Goal: Transaction & Acquisition: Purchase product/service

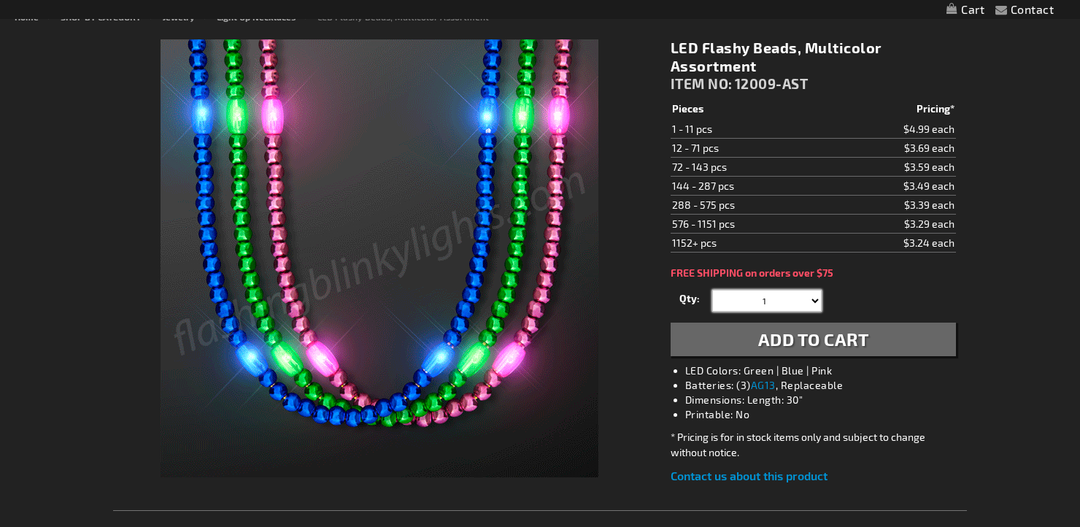
click at [794, 302] on select "1 2 3 4 5 6 7 8 9 10 11 12 24 36 48 60 72 84 96 108 120" at bounding box center [766, 301] width 109 height 22
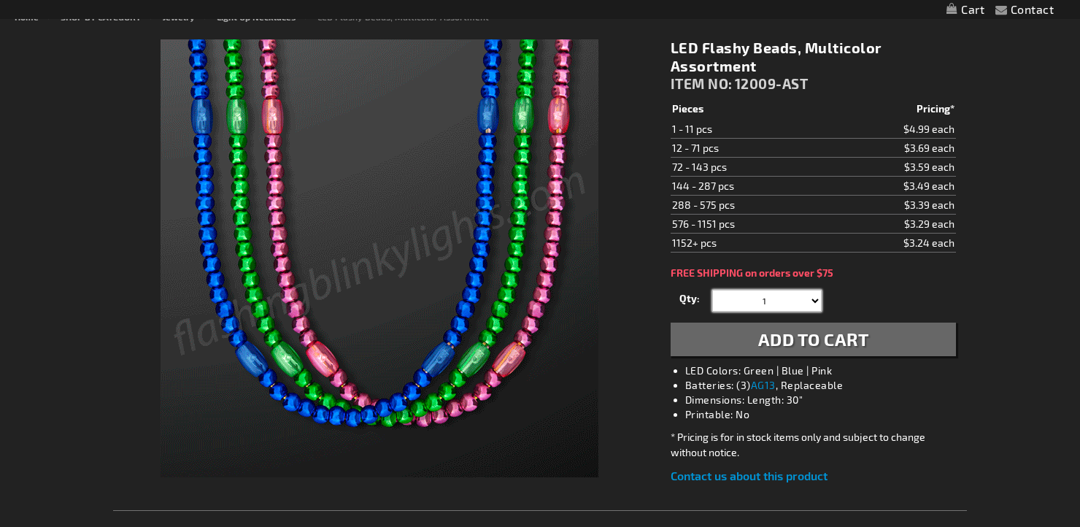
scroll to position [191, 0]
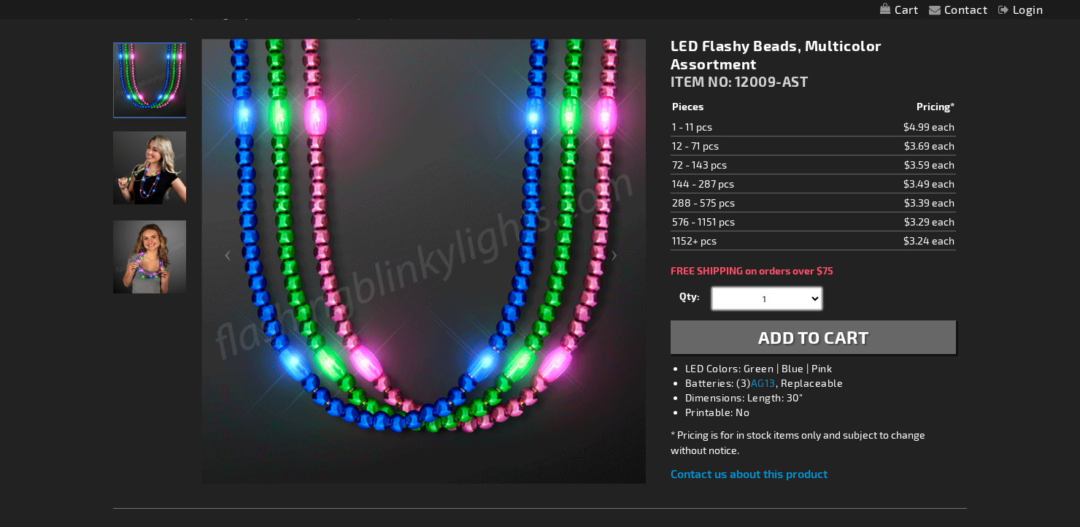
select select "24"
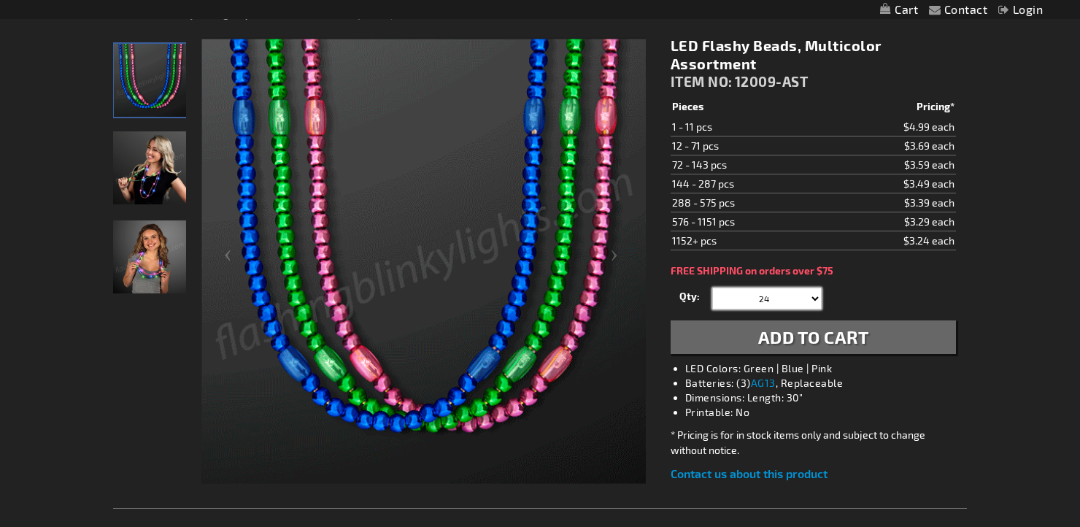
click at [712, 288] on select "1 2 3 4 5 6 7 8 9 10 11 12 24 36 48 60 72 84 96 108 120" at bounding box center [766, 299] width 109 height 22
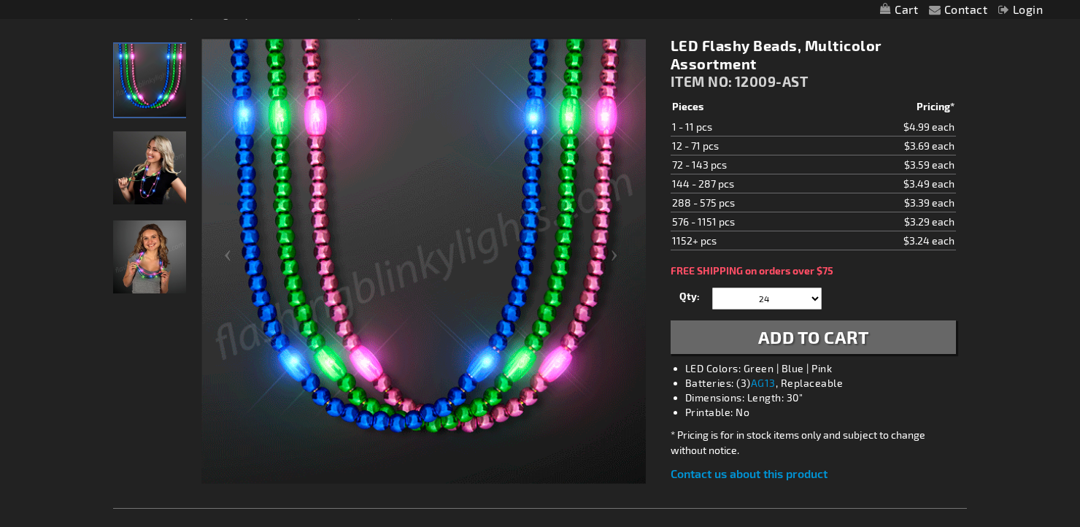
click at [778, 337] on span "Add to Cart" at bounding box center [813, 336] width 111 height 21
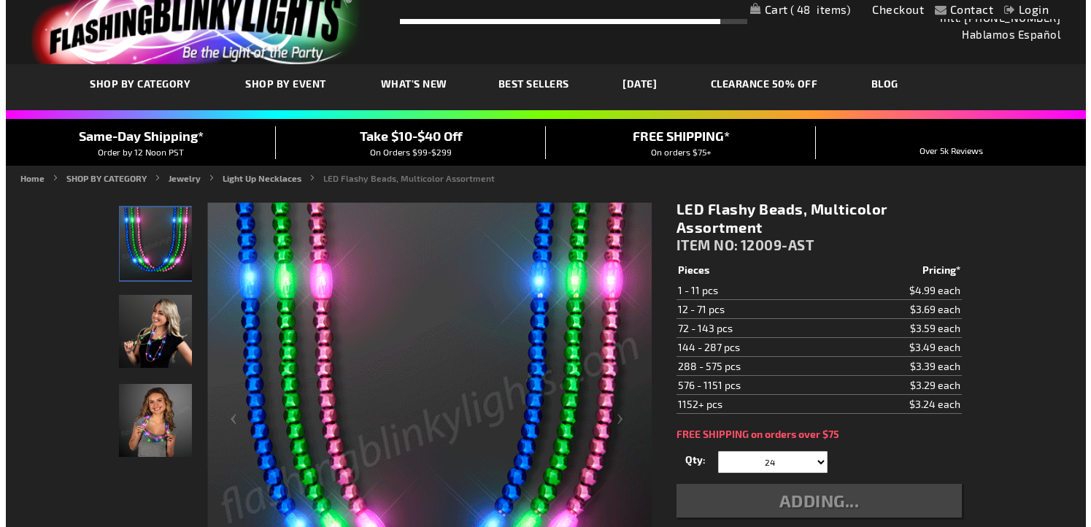
scroll to position [0, 0]
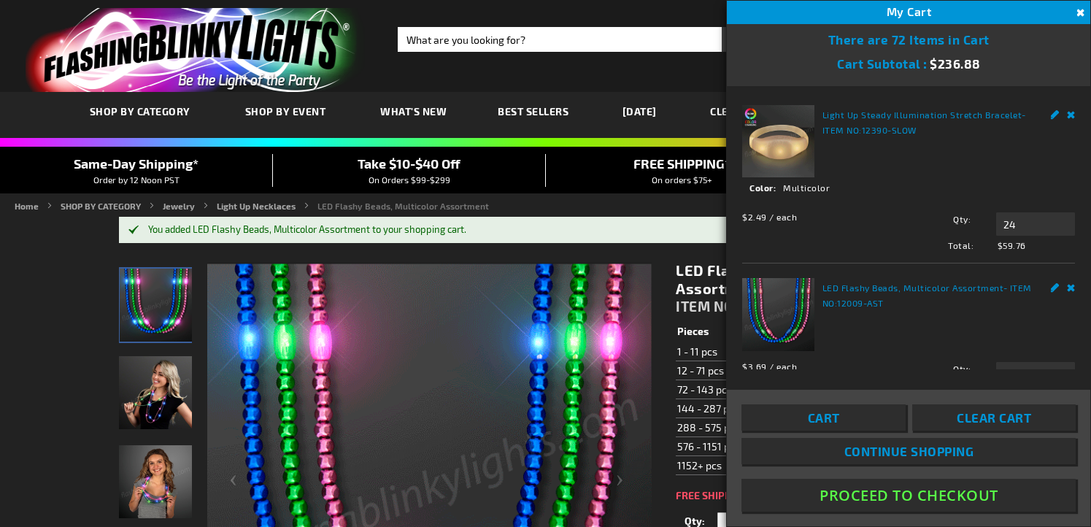
click at [1067, 115] on link "Remove" at bounding box center [1071, 112] width 9 height 15
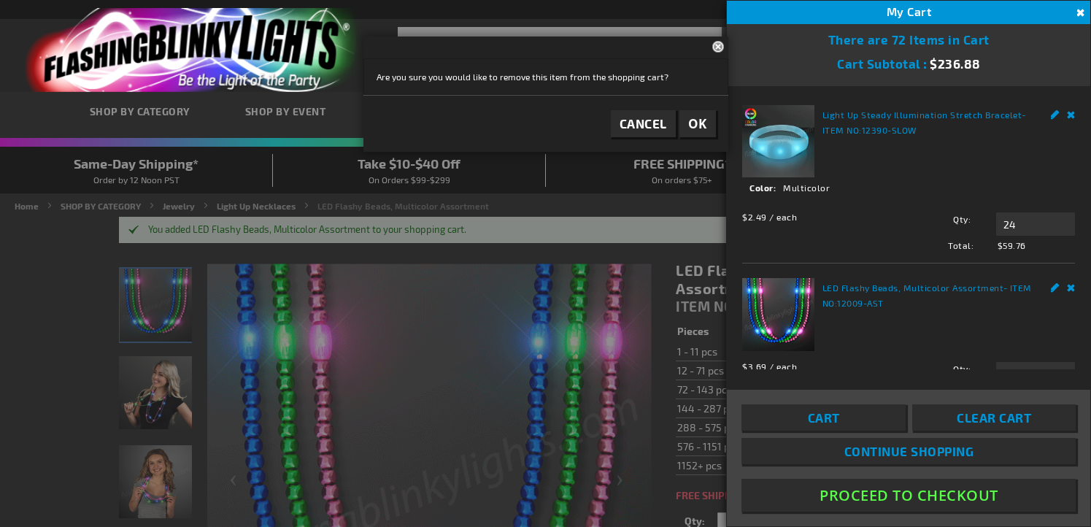
click at [701, 124] on span "OK" at bounding box center [697, 123] width 19 height 17
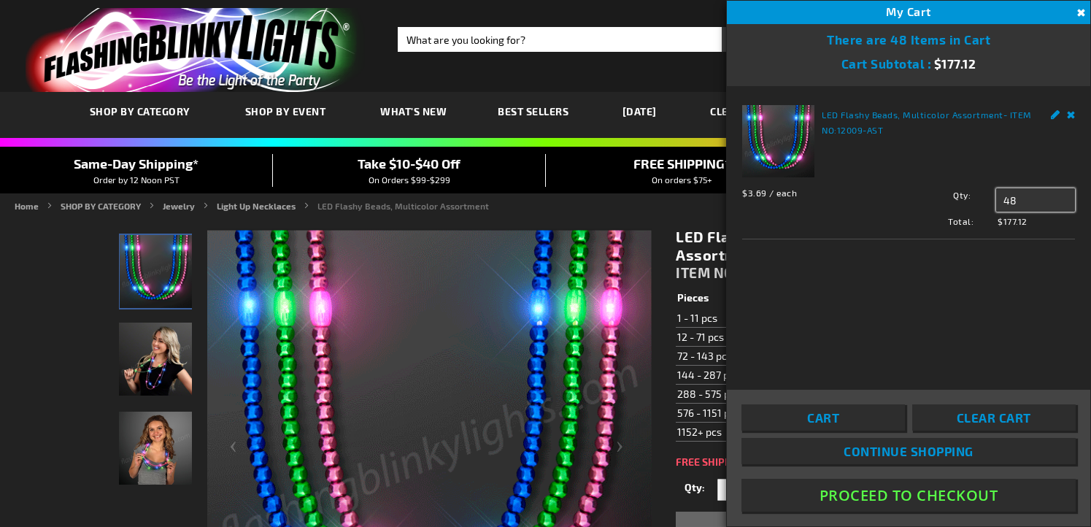
click at [1033, 193] on input "48" at bounding box center [1035, 199] width 79 height 23
type input "24"
click at [960, 325] on div "LED Flashy Beads, Multicolor Assortment - ITEM NO: 12009-AST $3.69 / each Total…" at bounding box center [908, 228] width 363 height 284
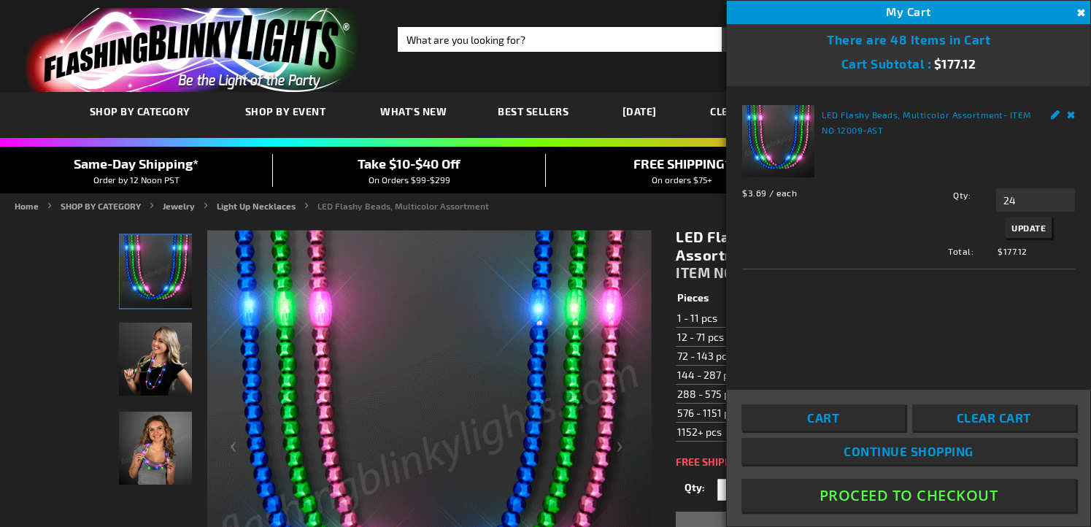
click at [1023, 226] on span "Update" at bounding box center [1028, 228] width 34 height 10
click at [891, 487] on button "Proceed To Checkout" at bounding box center [908, 495] width 334 height 33
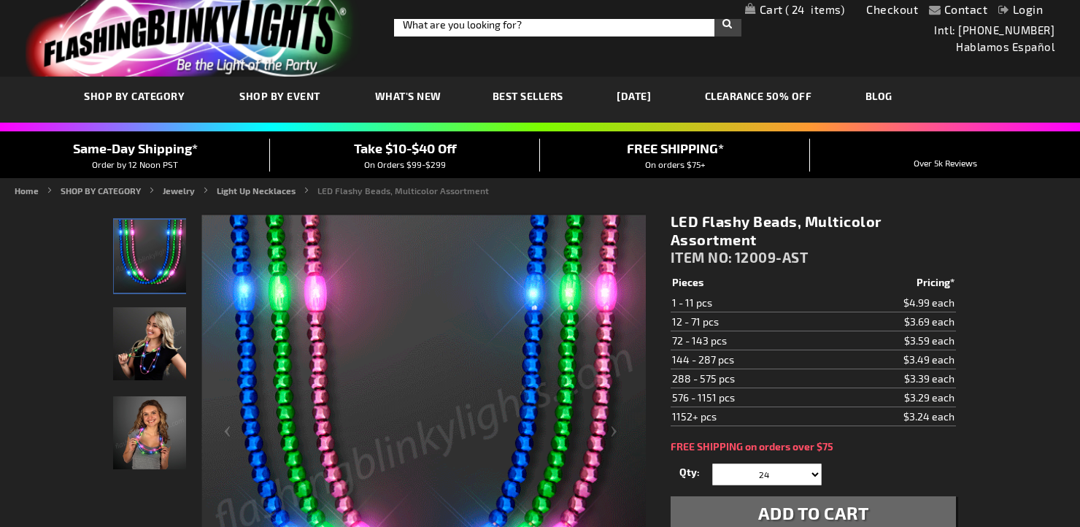
scroll to position [18, 0]
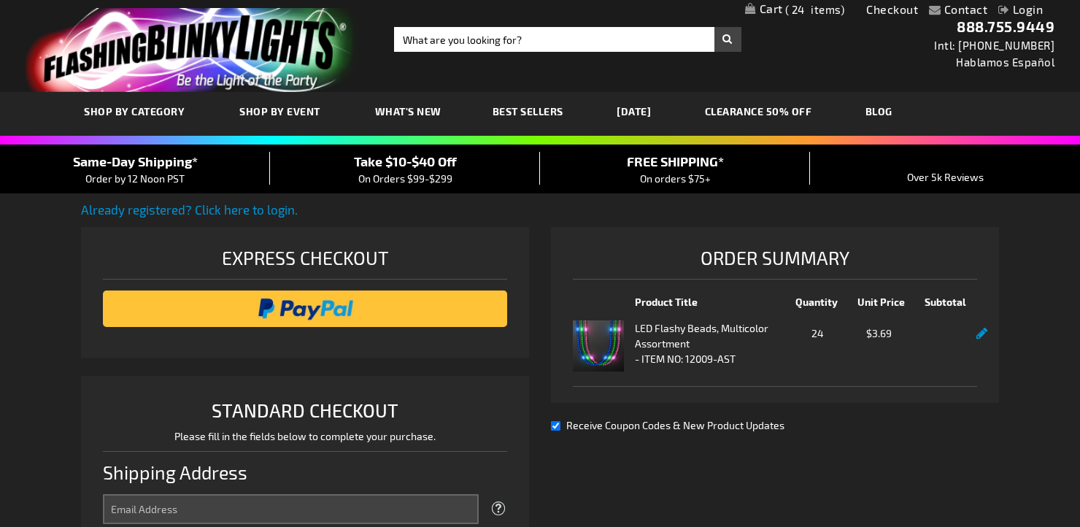
select select "US"
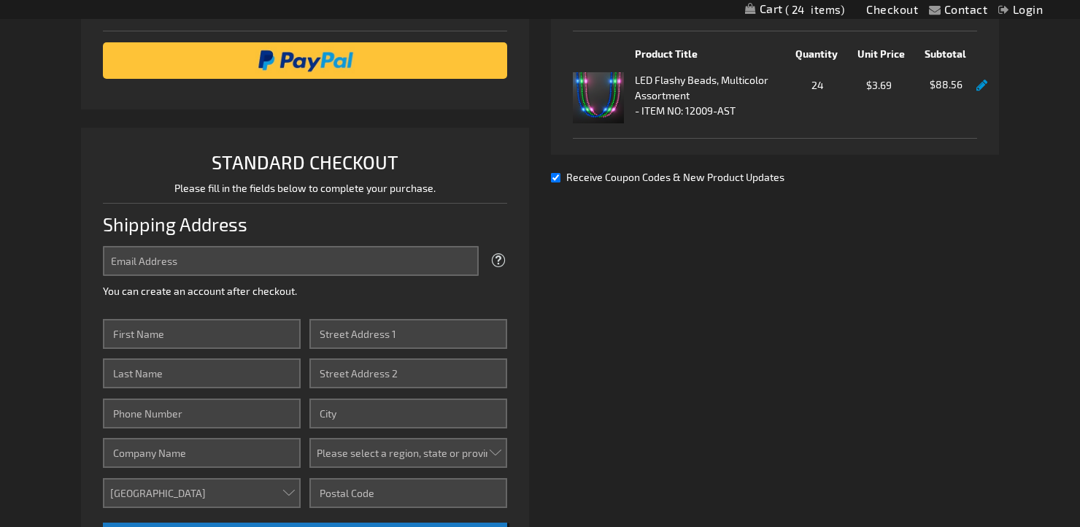
scroll to position [261, 0]
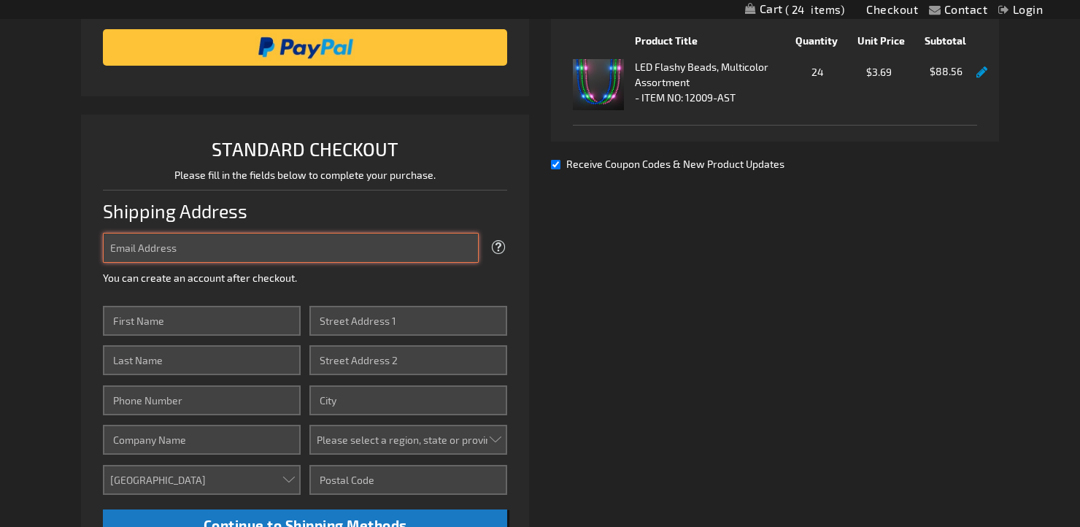
click at [334, 250] on input "Email Address" at bounding box center [291, 248] width 376 height 30
type input "[EMAIL_ADDRESS][DOMAIN_NAME]"
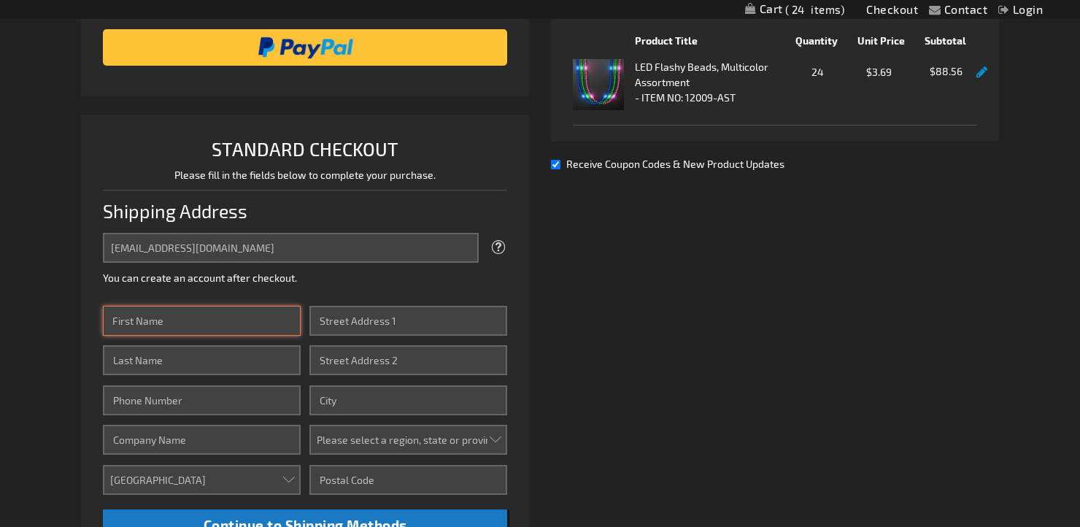
click at [139, 322] on input "First Name" at bounding box center [202, 321] width 198 height 30
type input "Zoe"
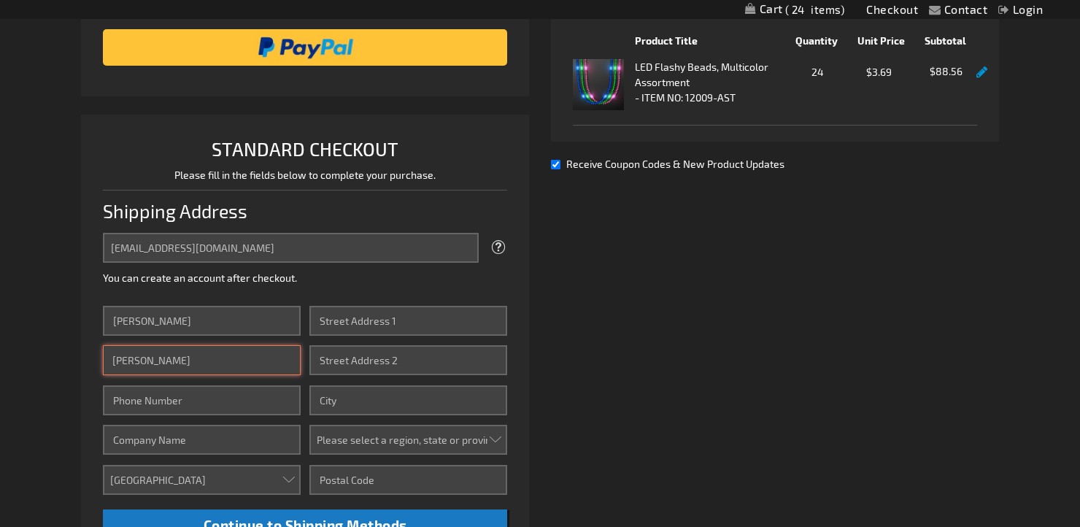
type input "Ross"
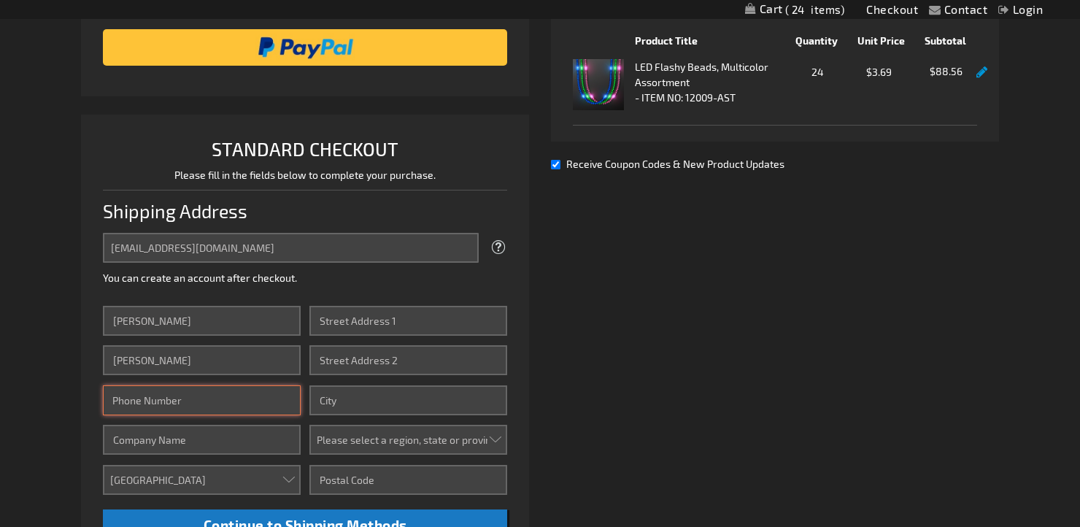
click at [134, 396] on input "Phone Number" at bounding box center [202, 400] width 198 height 30
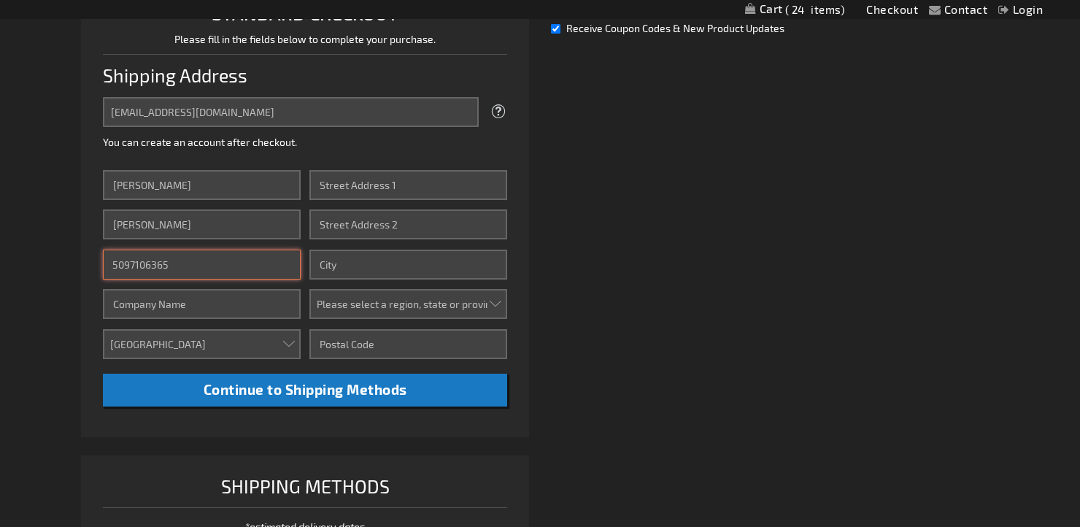
type input "5097106365"
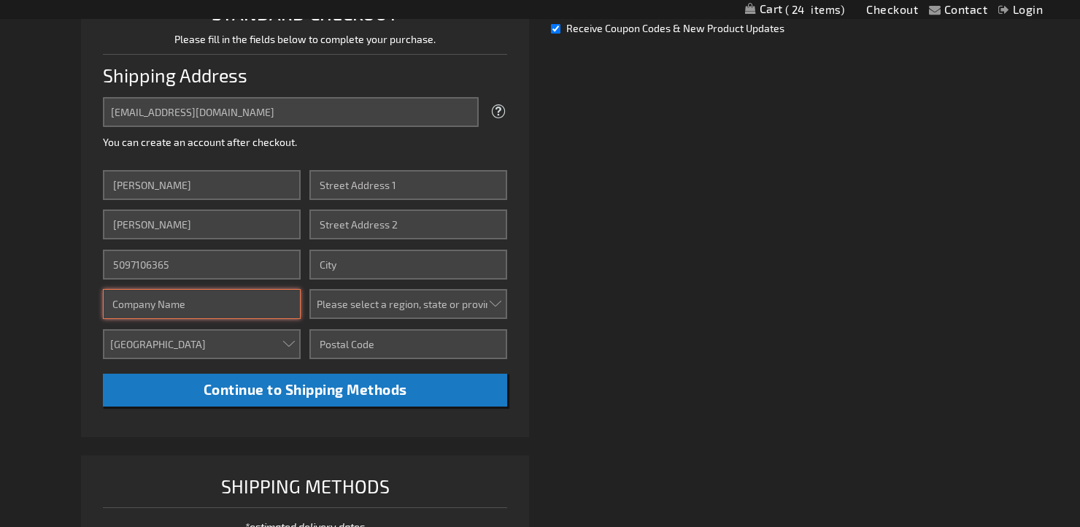
scroll to position [398, 0]
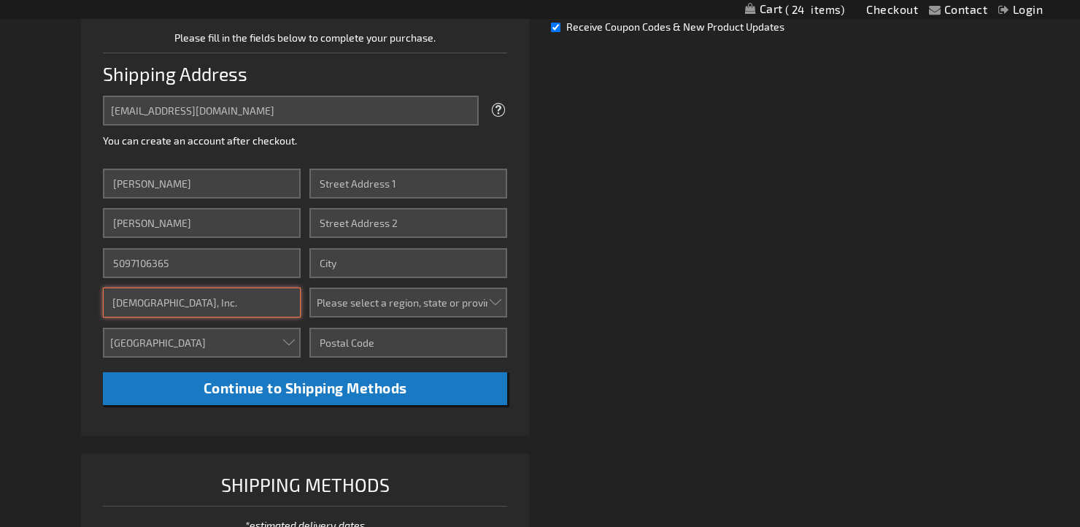
click at [155, 310] on input "Conventures, Inc." at bounding box center [202, 303] width 198 height 30
type input "Conventures, Inc."
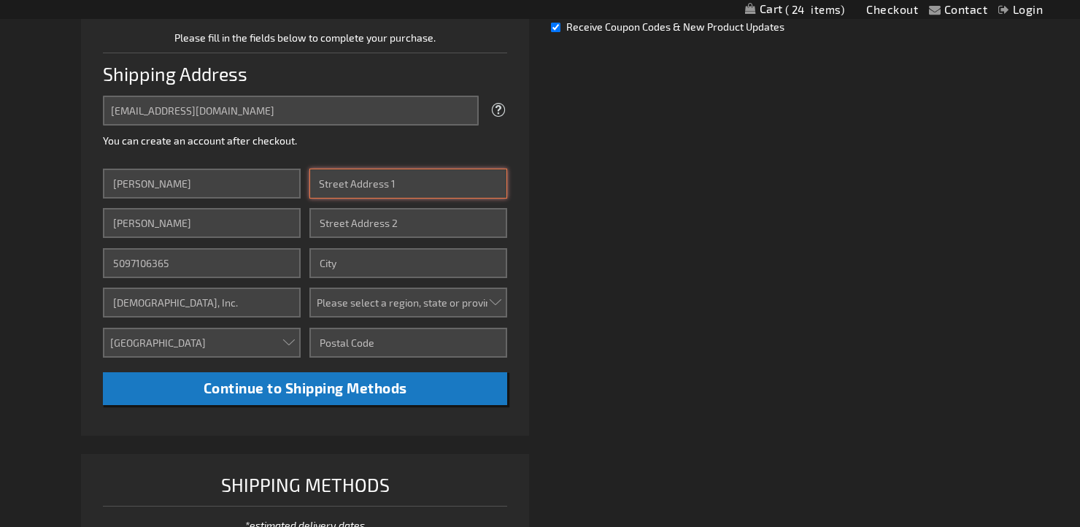
click at [402, 178] on input "Street Address: Line 1" at bounding box center [408, 184] width 198 height 30
type input "88 Black Falcon Avenue"
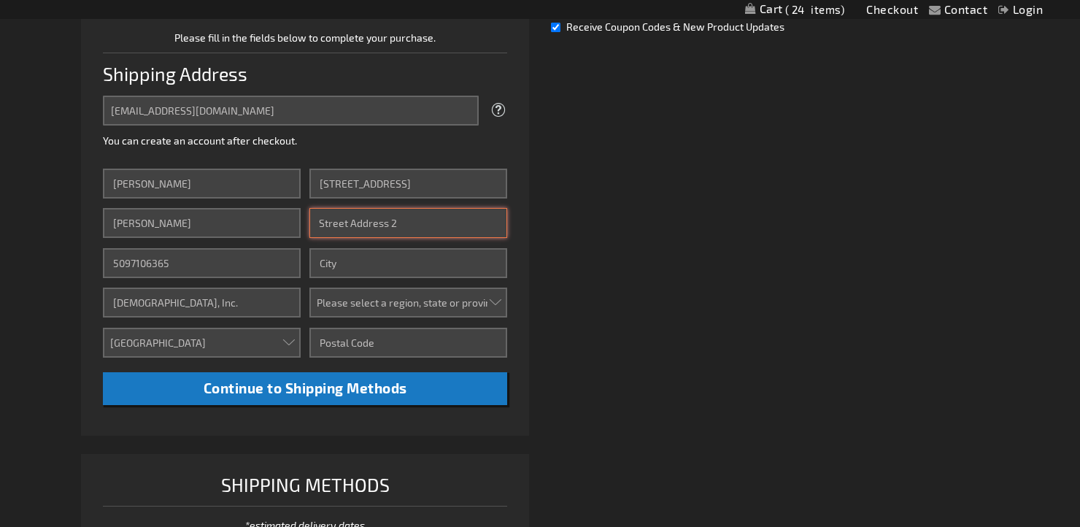
click at [427, 219] on input "Street Address: Line 2" at bounding box center [408, 223] width 198 height 30
type input "STE 202"
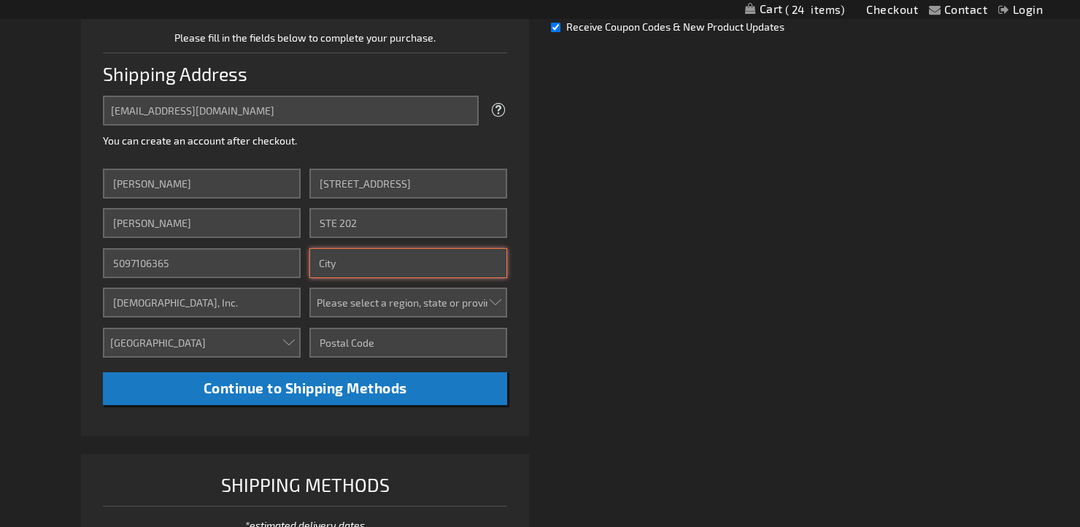
click at [358, 258] on input "City" at bounding box center [408, 263] width 198 height 30
type input "Boston"
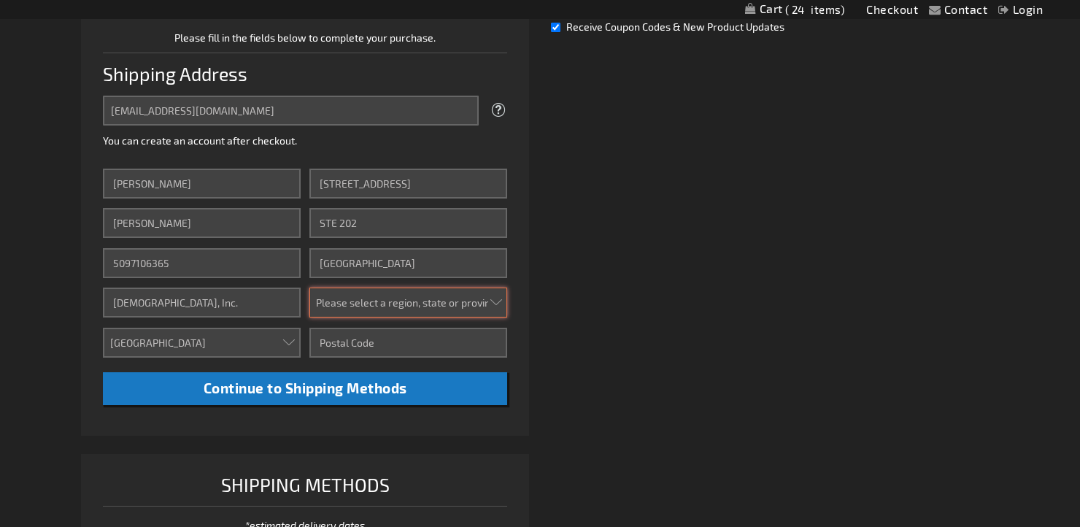
click at [348, 309] on select "Please select a region, state or province. Alabama Alaska Arizona Arkansas Cali…" at bounding box center [408, 303] width 198 height 30
select select "32"
click at [309, 288] on select "Please select a region, state or province. Alabama Alaska Arizona Arkansas Cali…" at bounding box center [408, 303] width 198 height 30
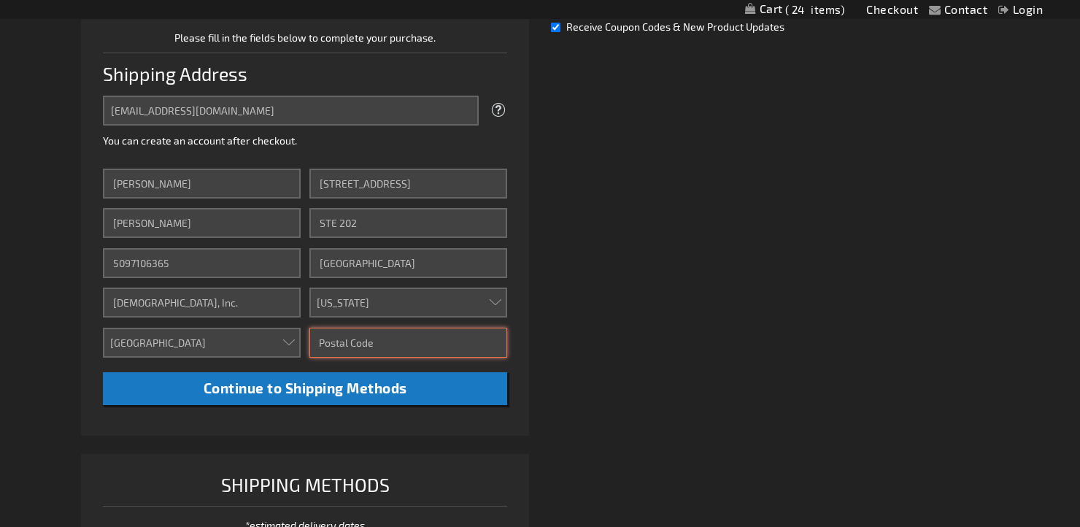
click at [369, 337] on input "Zip/Postal Code" at bounding box center [408, 343] width 198 height 30
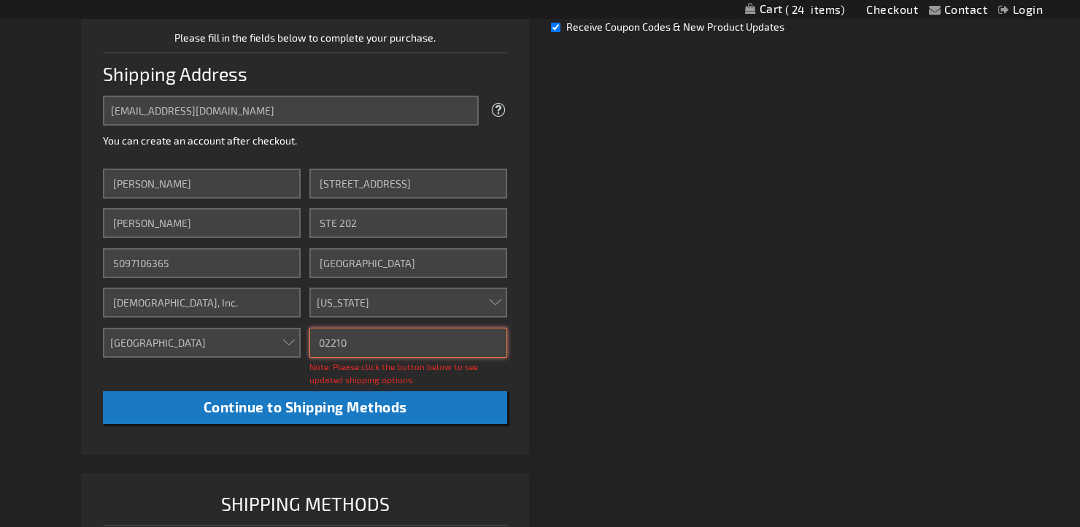
type input "02210"
click at [695, 272] on div "Already registered? Click here to login. Shipping Review & Payments Estimated T…" at bounding box center [540, 214] width 918 height 825
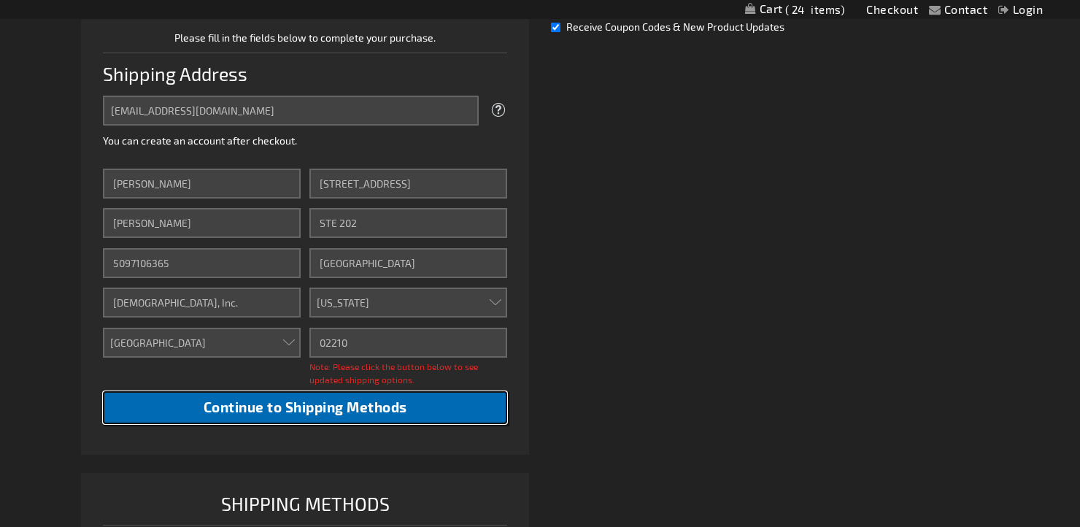
click at [389, 405] on span "Continue to Shipping Methods" at bounding box center [306, 406] width 204 height 17
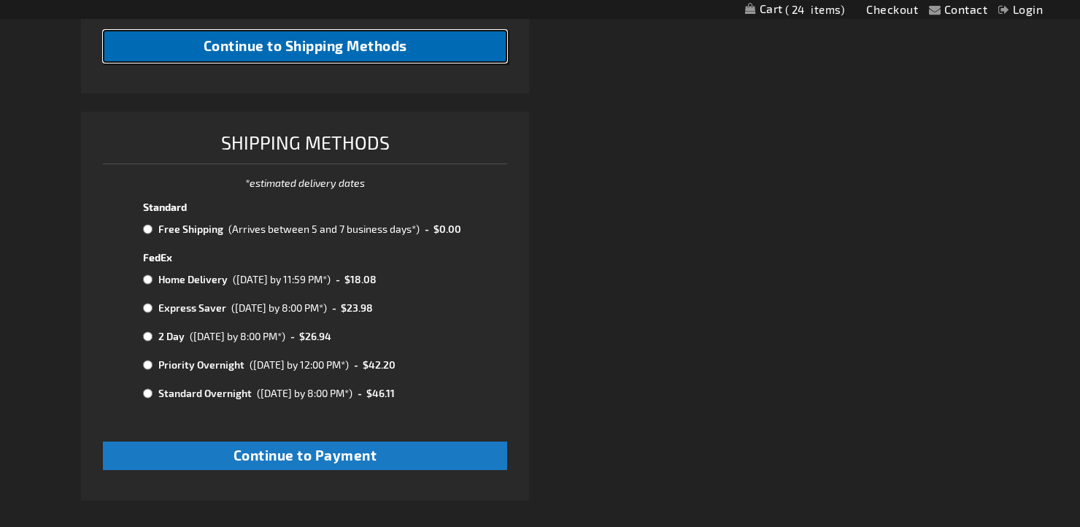
scroll to position [744, 0]
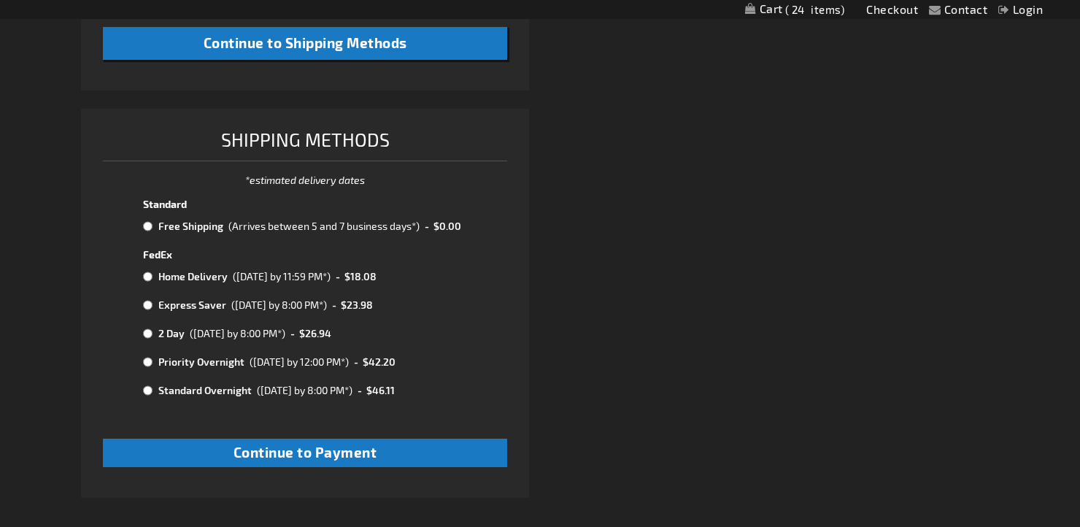
click at [150, 229] on input "radio" at bounding box center [147, 226] width 9 height 12
radio input "true"
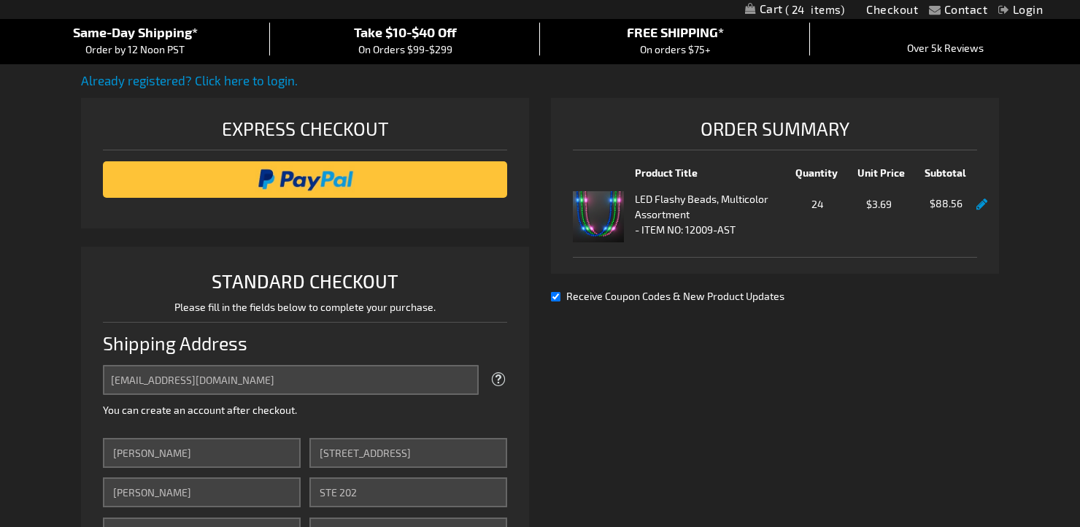
scroll to position [98, 0]
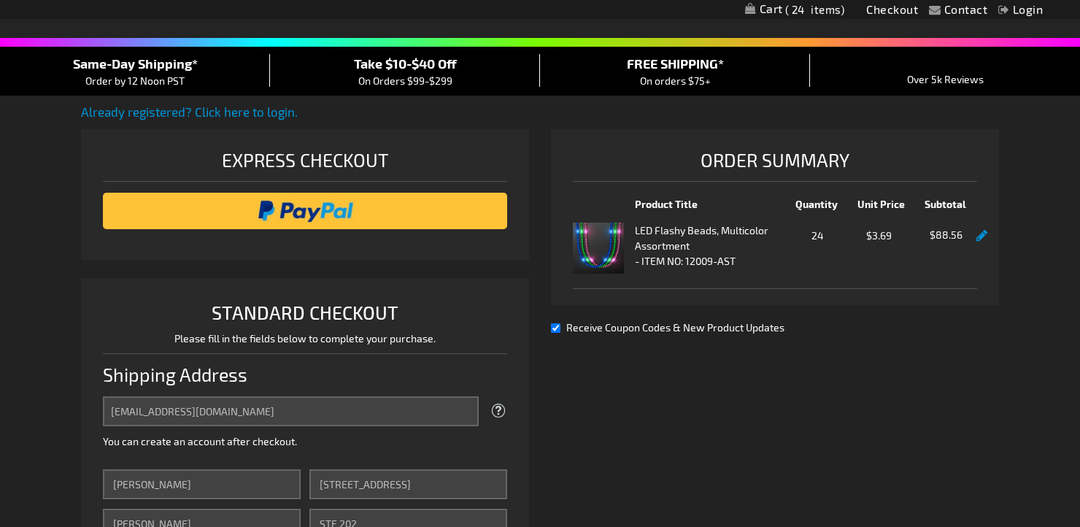
click at [553, 331] on input "Receive Coupon Codes & New Product Updates" at bounding box center [555, 327] width 9 height 9
checkbox input "false"
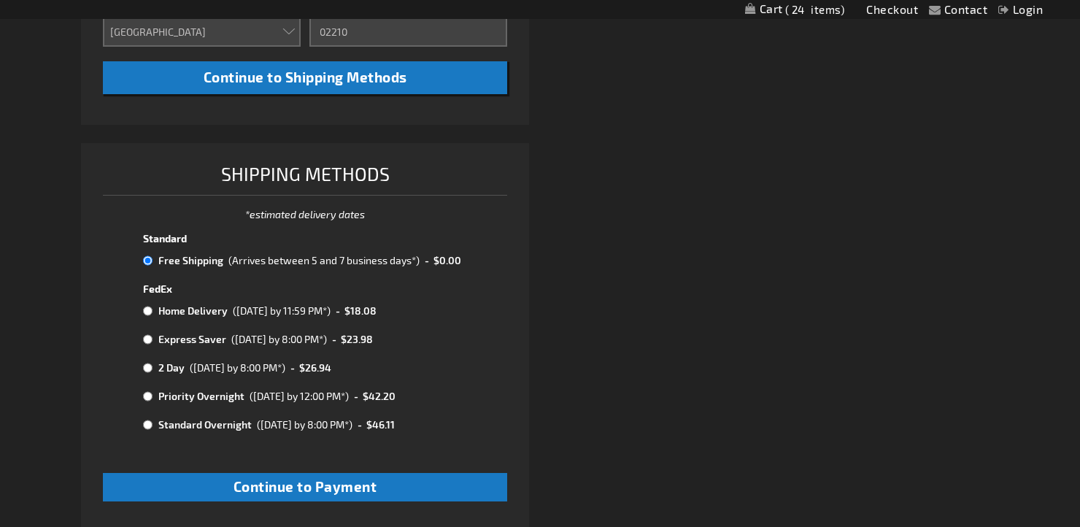
scroll to position [746, 0]
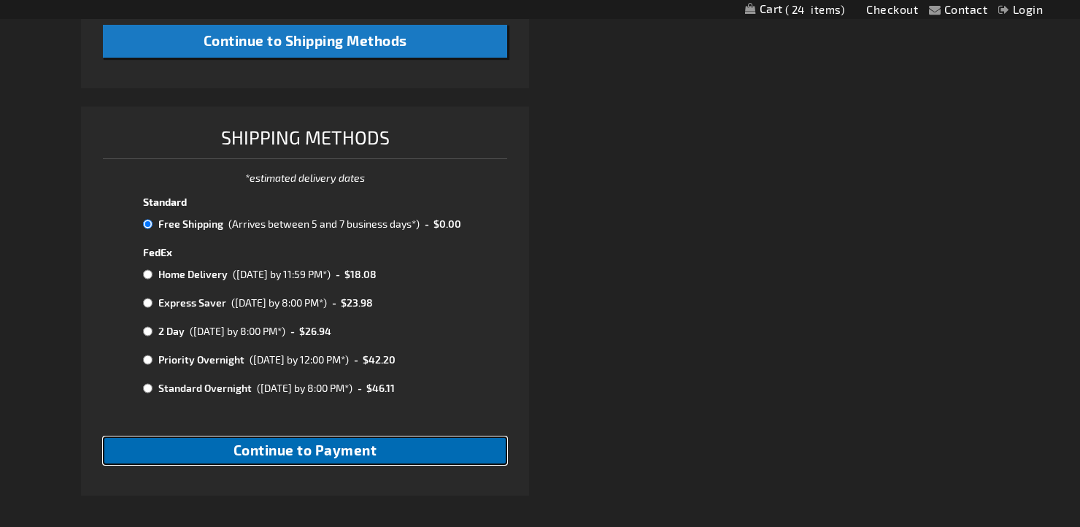
click at [338, 452] on span "Continue to Payment" at bounding box center [306, 449] width 144 height 17
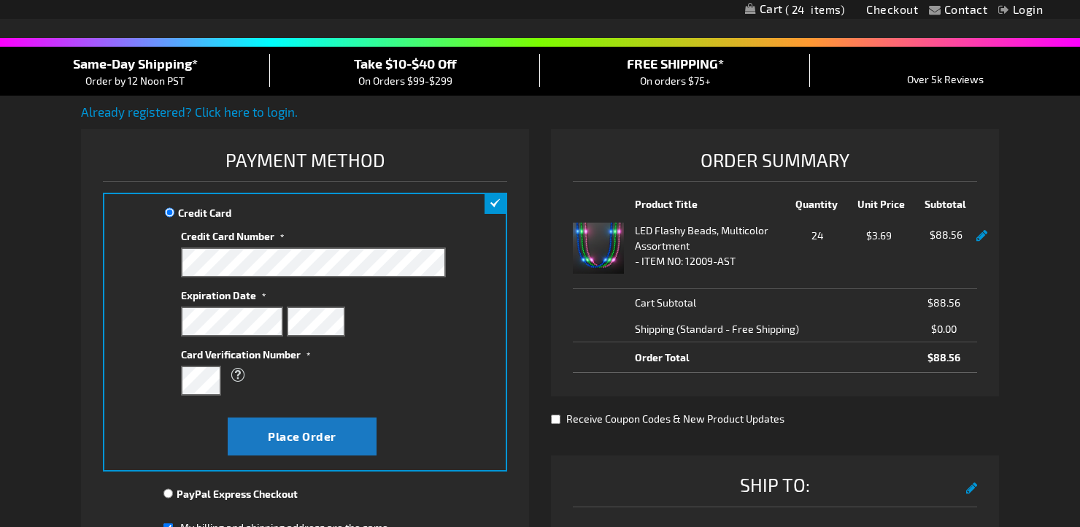
scroll to position [168, 0]
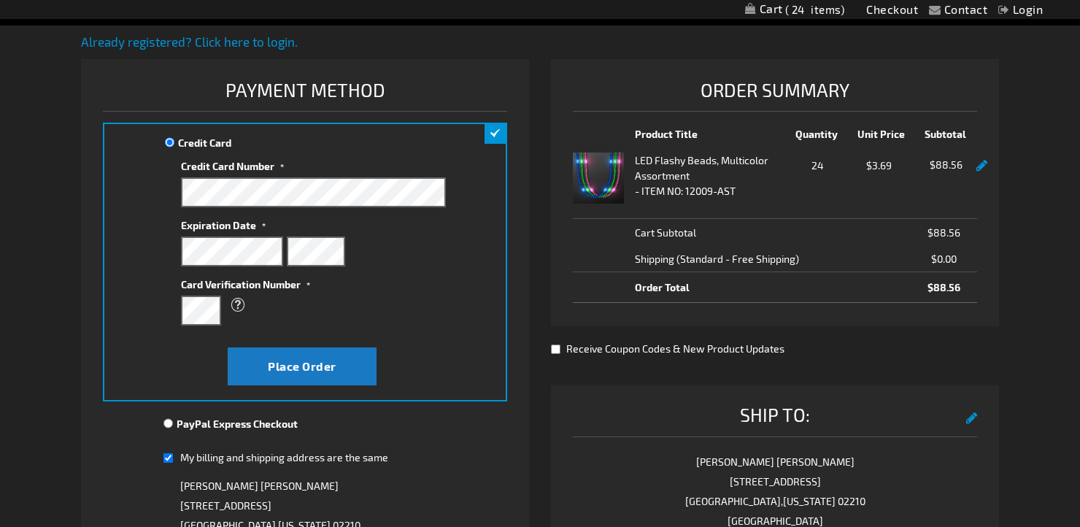
click at [423, 315] on div "What is this?" at bounding box center [306, 305] width 250 height 26
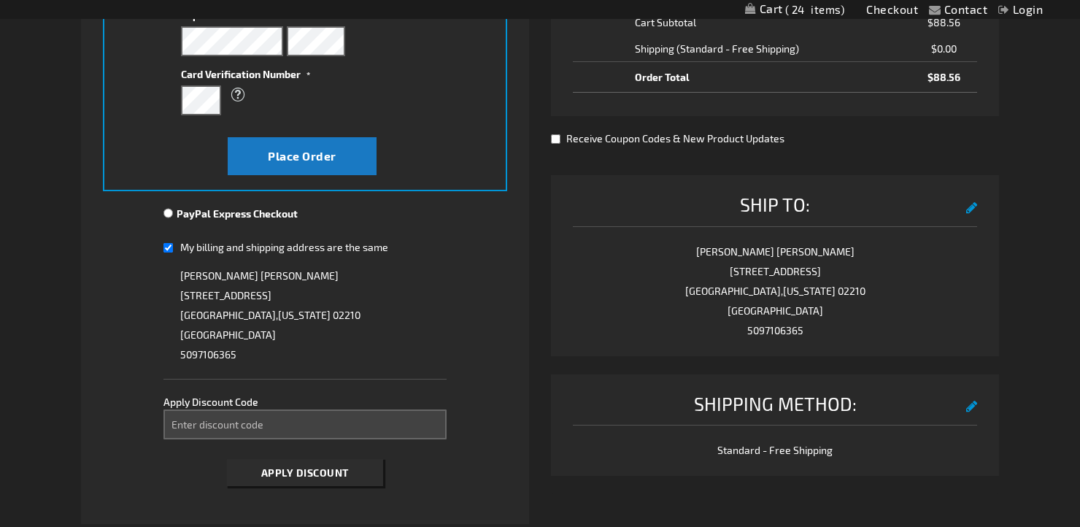
scroll to position [397, 0]
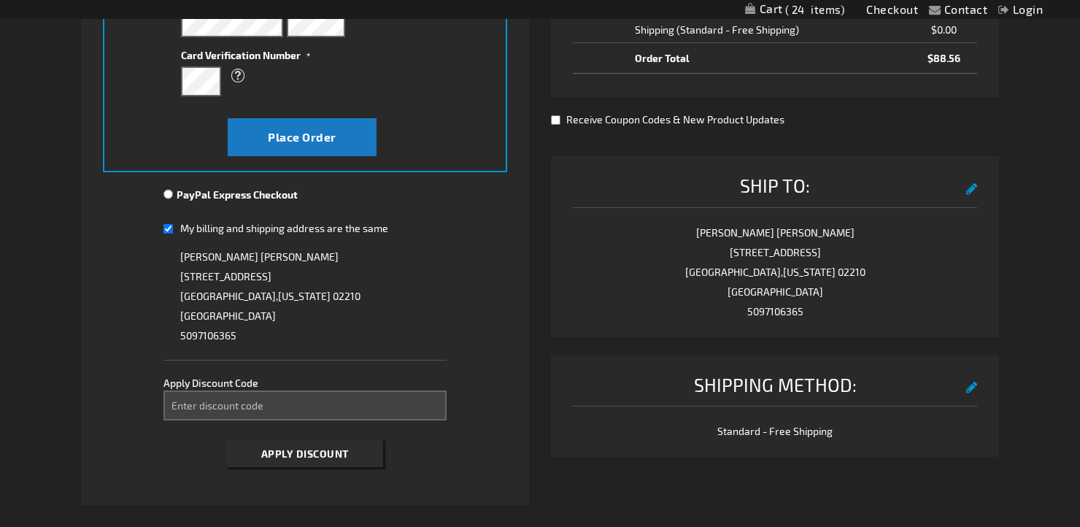
click at [166, 225] on input "My billing and shipping address are the same" at bounding box center [167, 229] width 9 height 30
checkbox input "false"
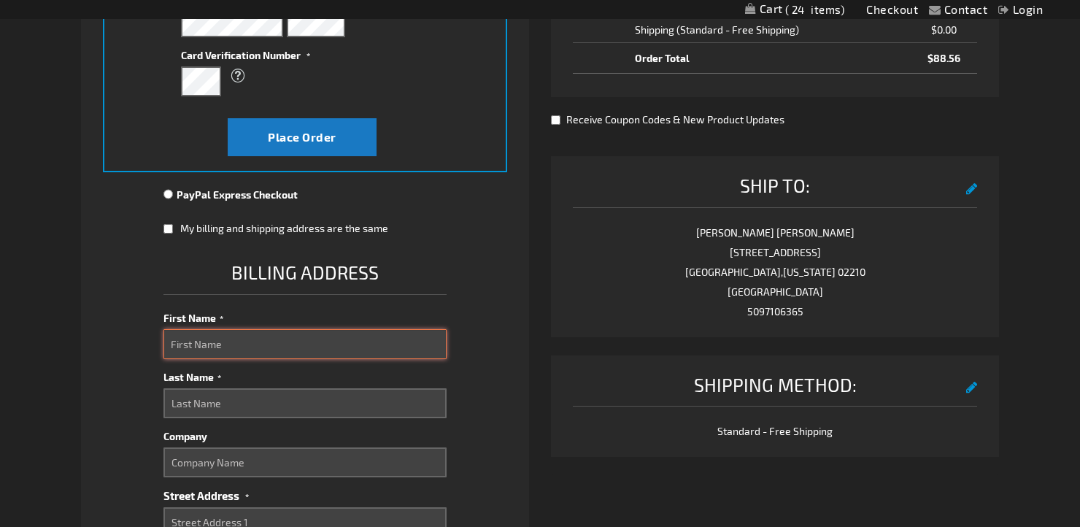
click at [209, 350] on input "First Name" at bounding box center [304, 344] width 283 height 30
type input "[PERSON_NAME]"
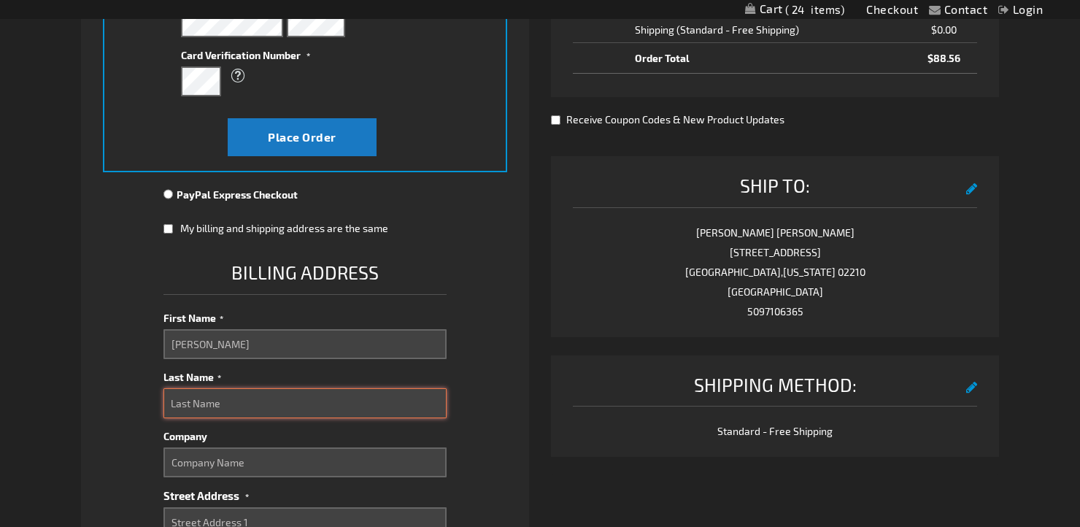
click at [225, 406] on input "Last Name" at bounding box center [304, 403] width 283 height 30
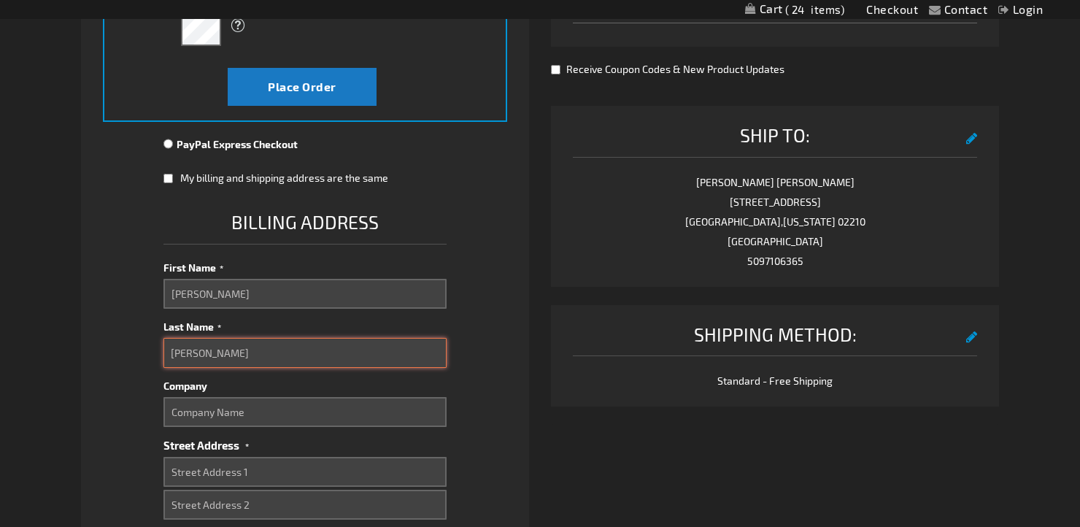
scroll to position [458, 0]
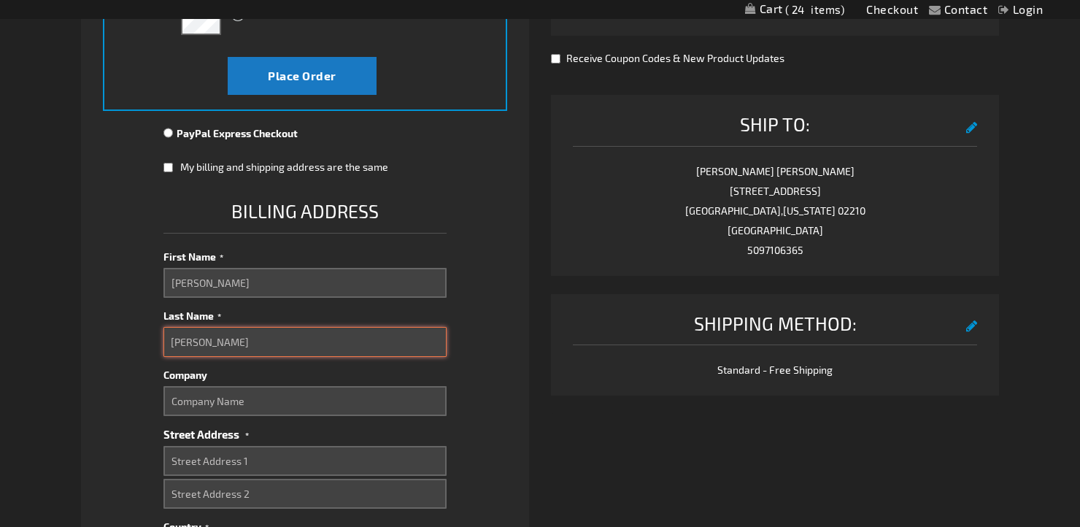
type input "[PERSON_NAME]"
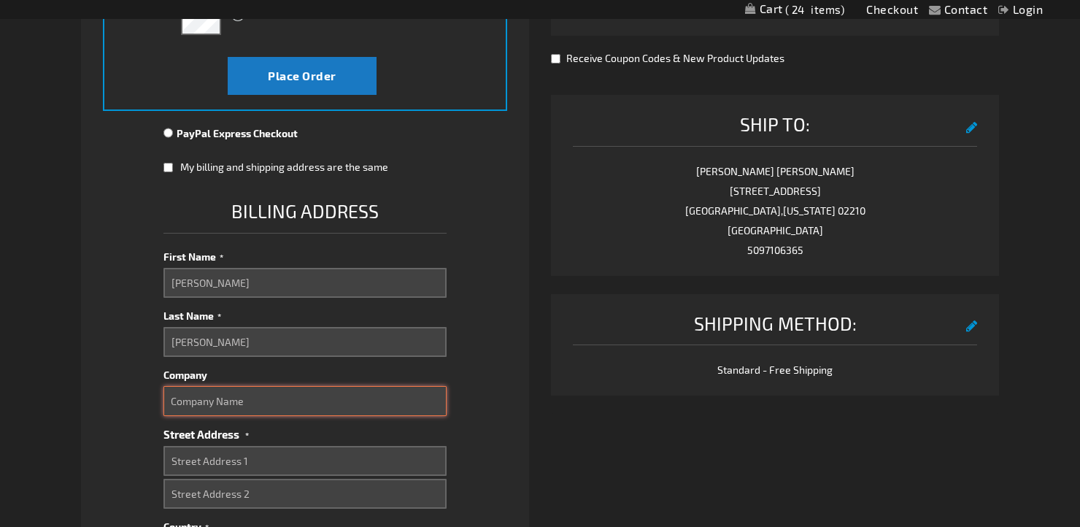
click at [221, 401] on input "Company" at bounding box center [304, 401] width 283 height 30
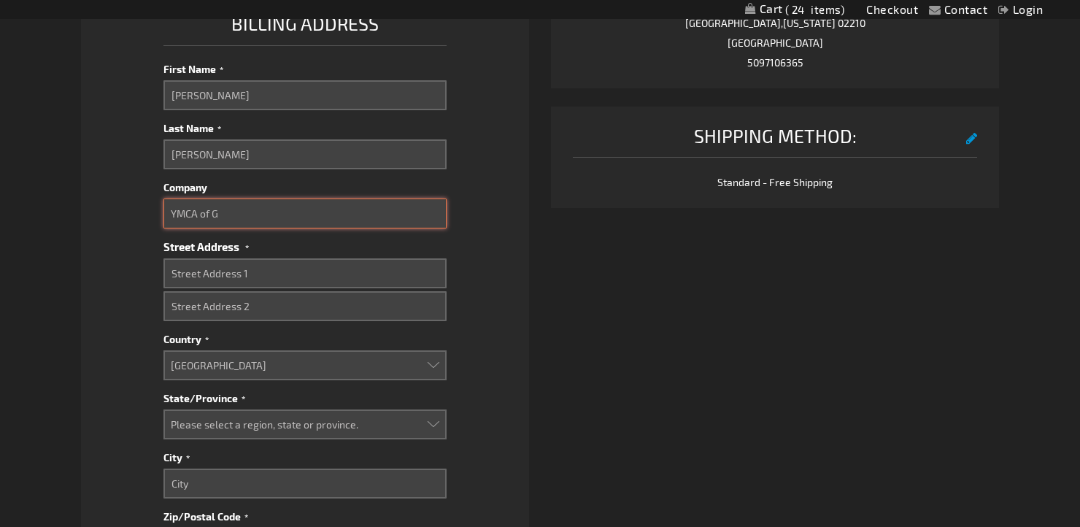
scroll to position [647, 0]
type input "YMCA of Greater Boston"
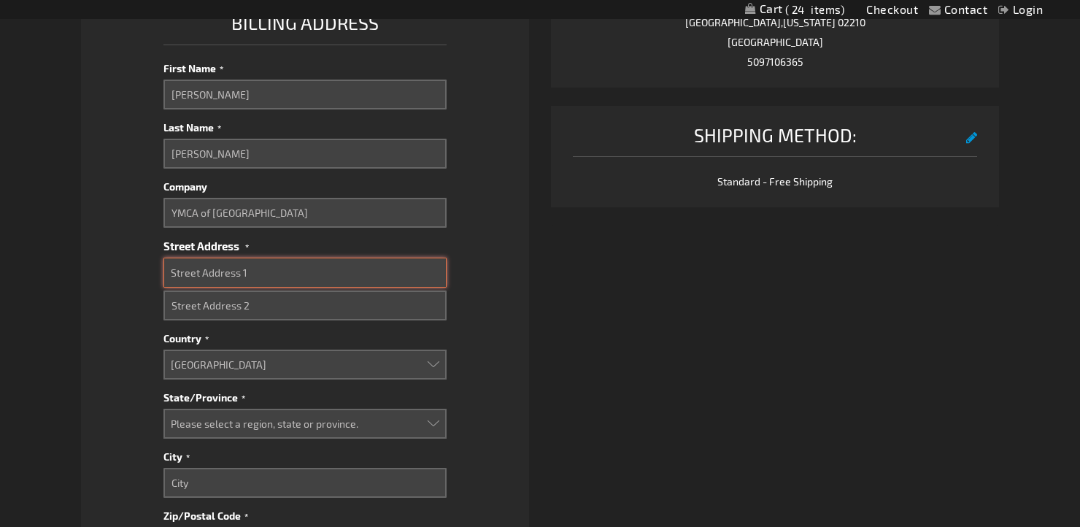
click at [240, 271] on input "Street Address: Line 1" at bounding box center [304, 273] width 283 height 30
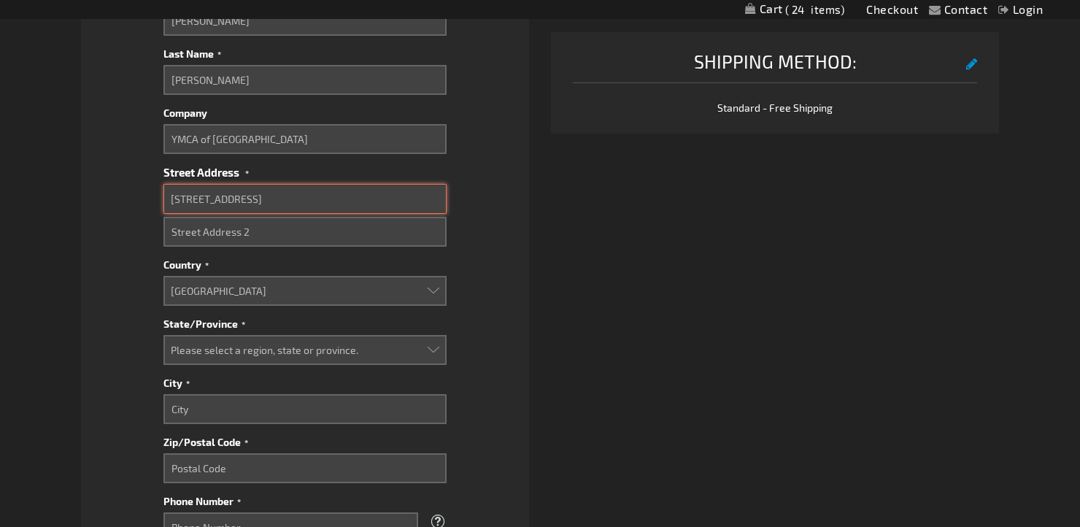
scroll to position [725, 0]
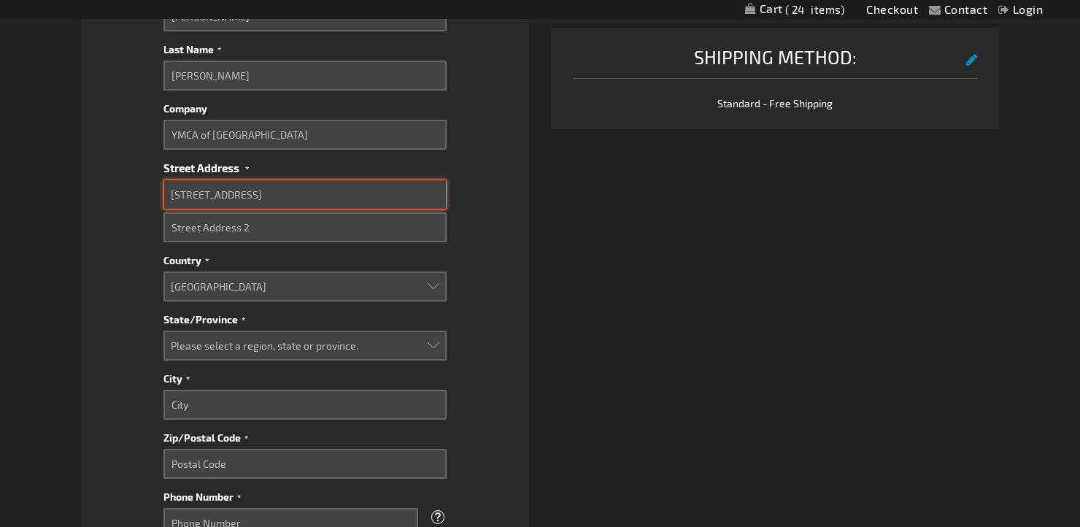
type input "316 Huntington Avenue"
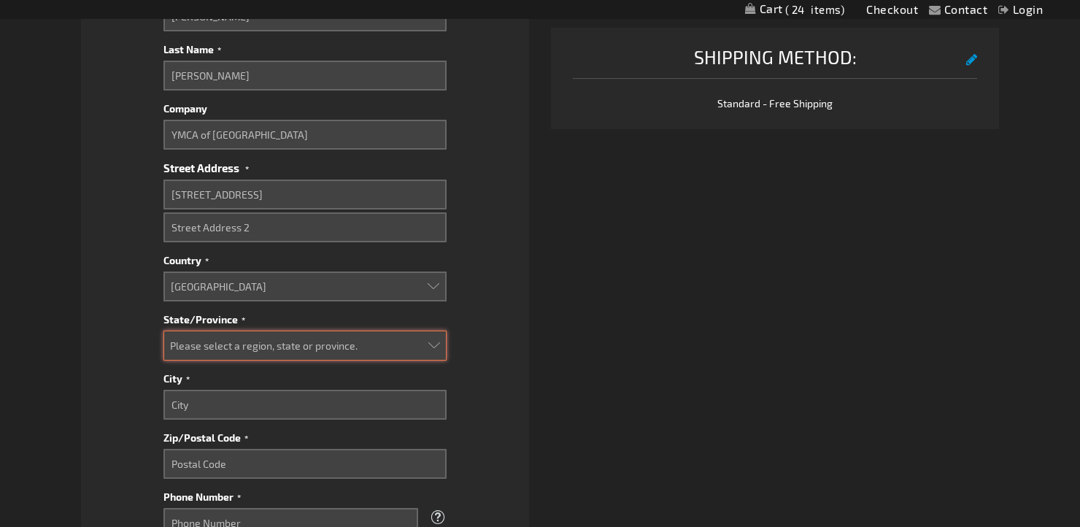
click at [293, 333] on select "Please select a region, state or province. Alabama Alaska Arizona Arkansas Cali…" at bounding box center [304, 346] width 283 height 30
select select "32"
click at [163, 331] on select "Please select a region, state or province. Alabama Alaska Arizona Arkansas Cali…" at bounding box center [304, 346] width 283 height 30
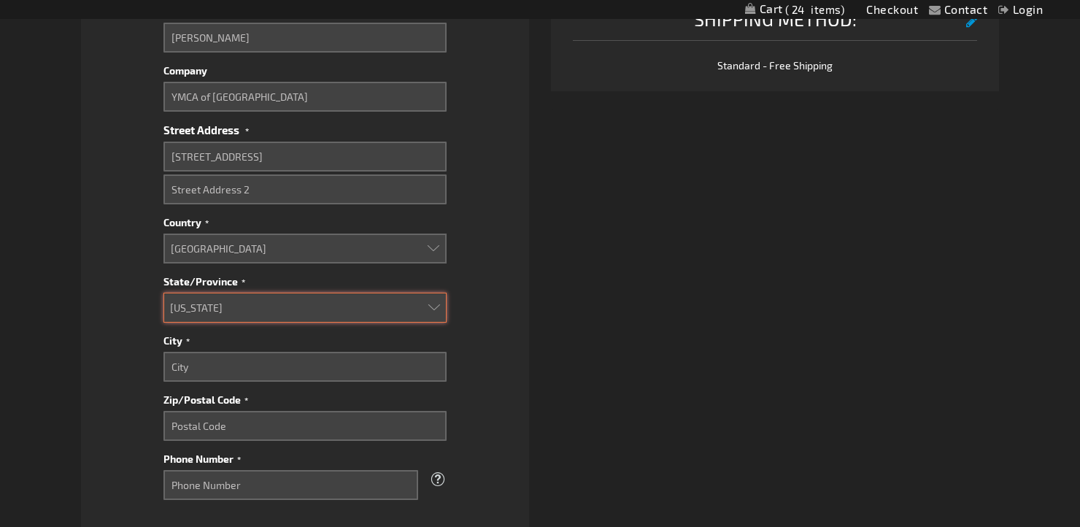
scroll to position [775, 0]
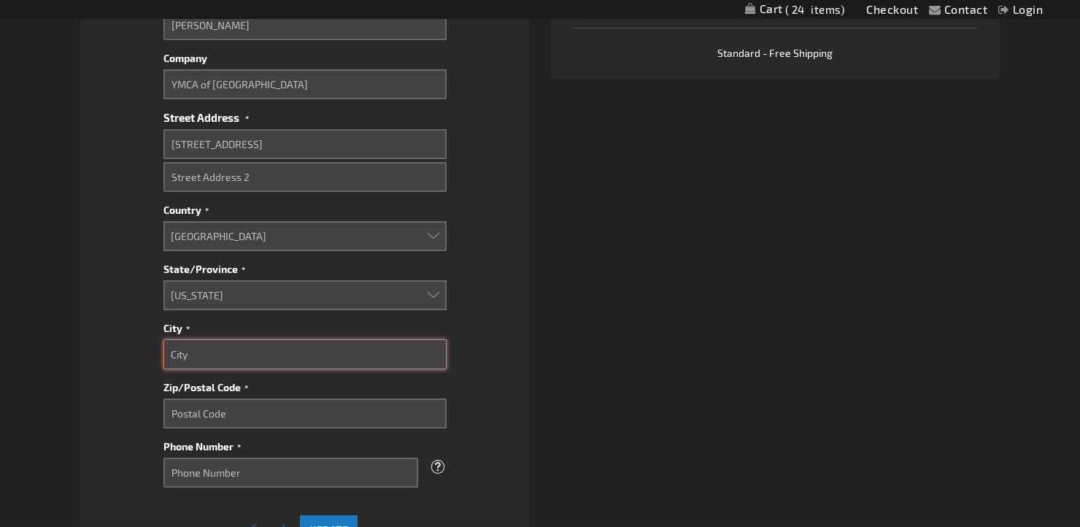
click at [234, 350] on input "City" at bounding box center [304, 354] width 283 height 30
type input "Boston"
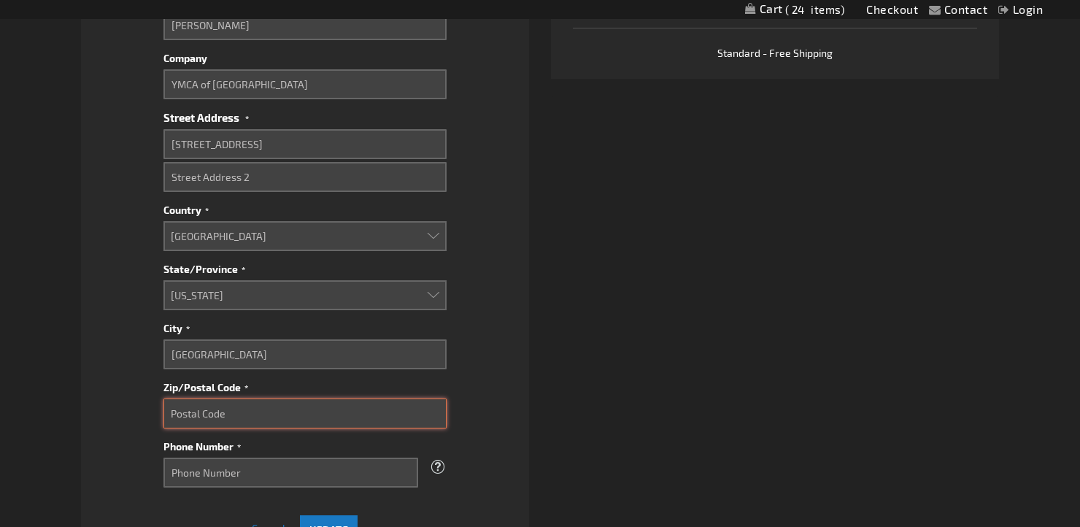
click at [191, 414] on input "Zip/Postal Code" at bounding box center [304, 413] width 283 height 30
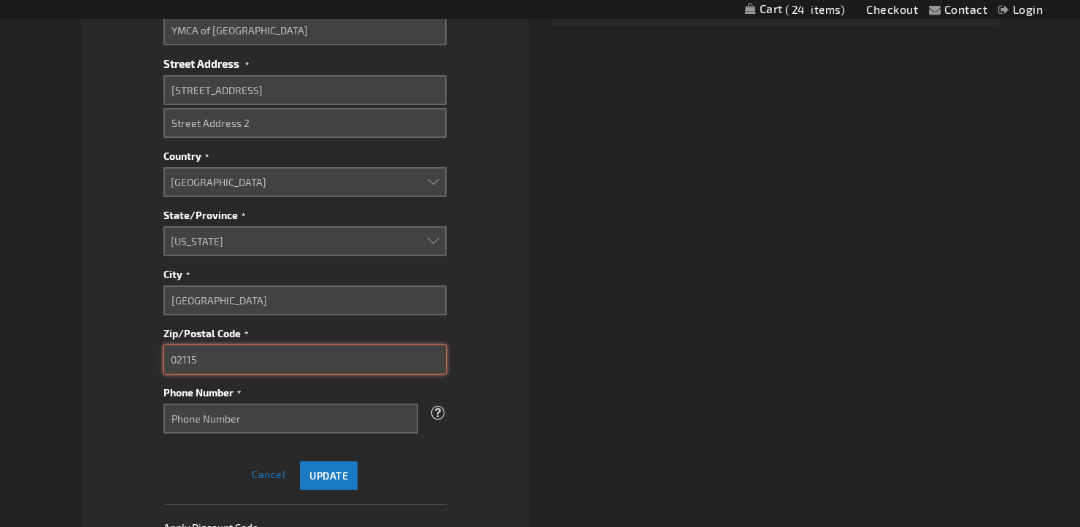
scroll to position [844, 0]
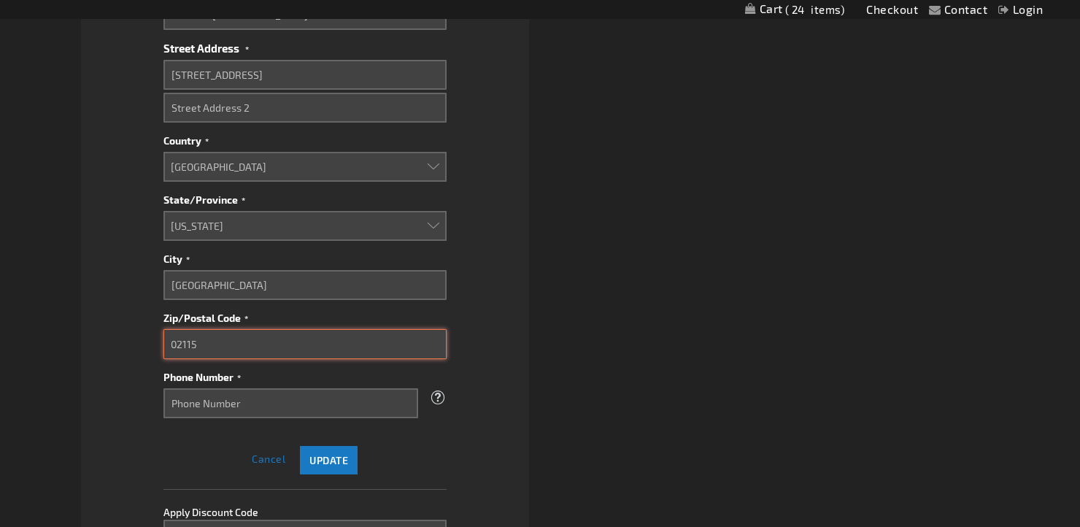
type input "02115"
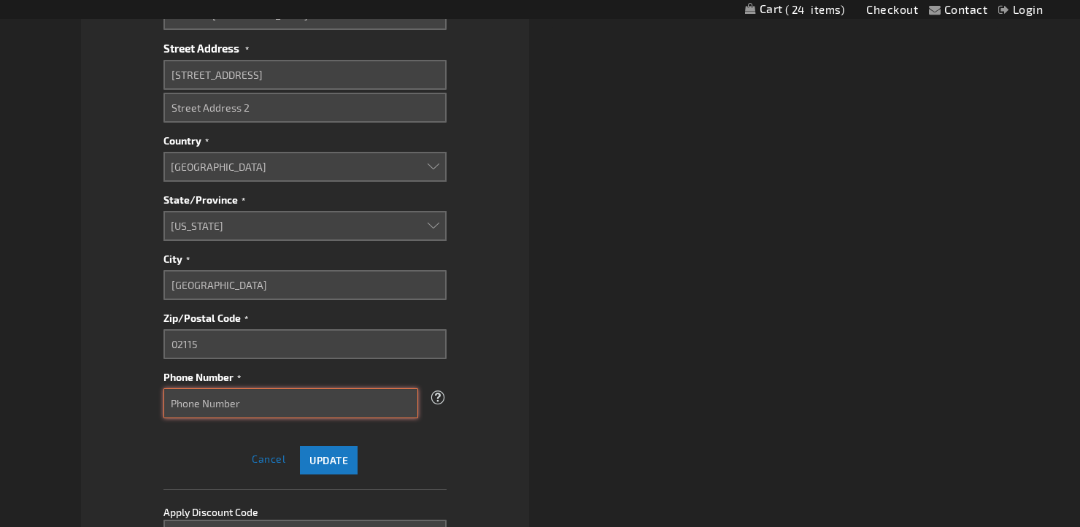
click at [233, 394] on input "Phone Number" at bounding box center [290, 403] width 255 height 30
click at [275, 392] on input "Phone Number" at bounding box center [290, 403] width 255 height 30
paste input "617-984-9761"
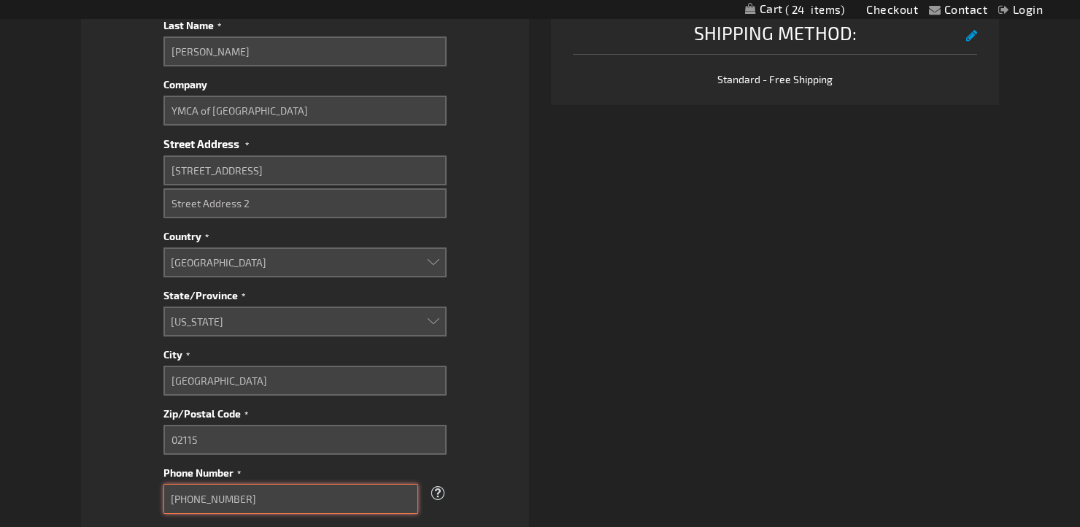
scroll to position [743, 0]
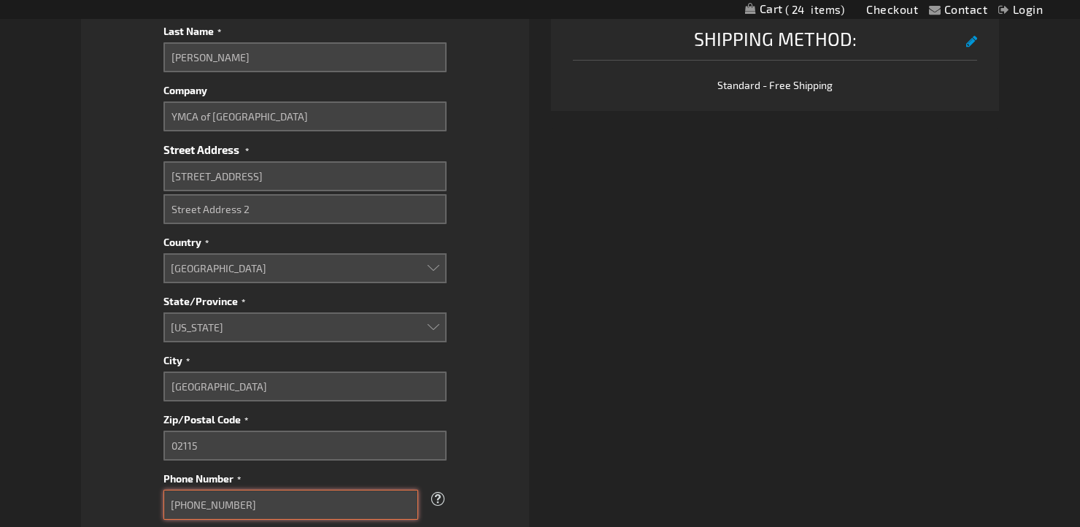
type input "617-984-9761"
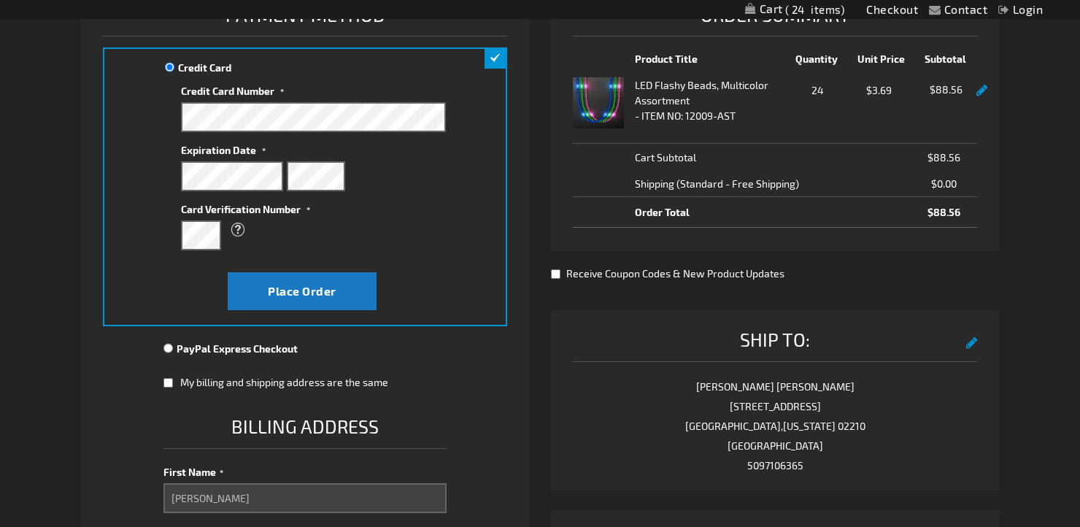
scroll to position [244, 0]
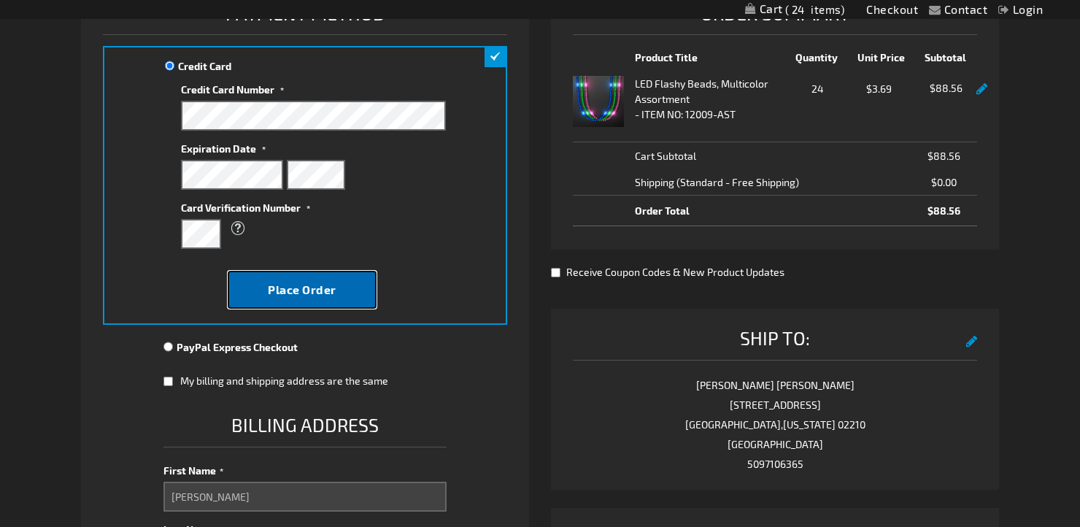
click at [319, 293] on span "Place Order" at bounding box center [302, 289] width 69 height 14
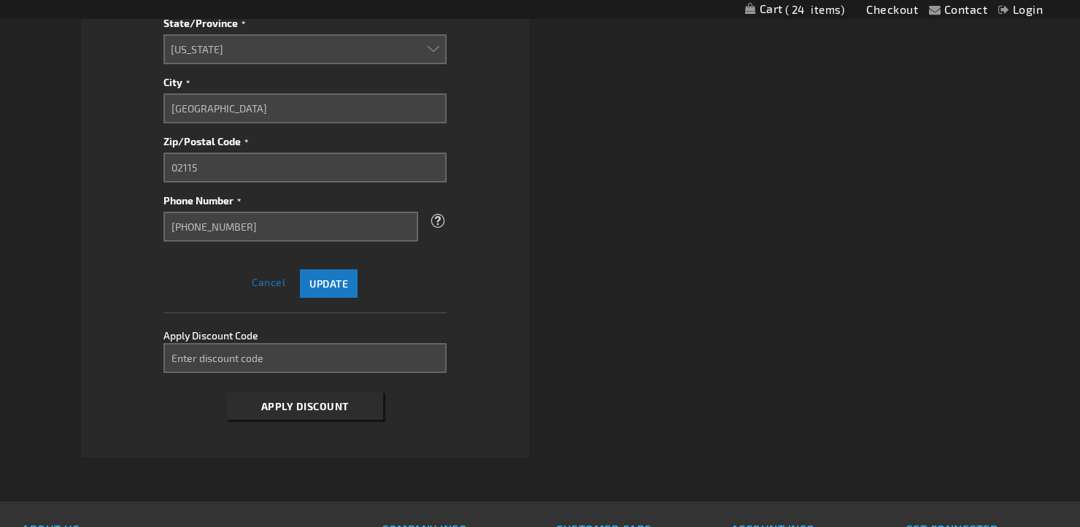
scroll to position [1023, 0]
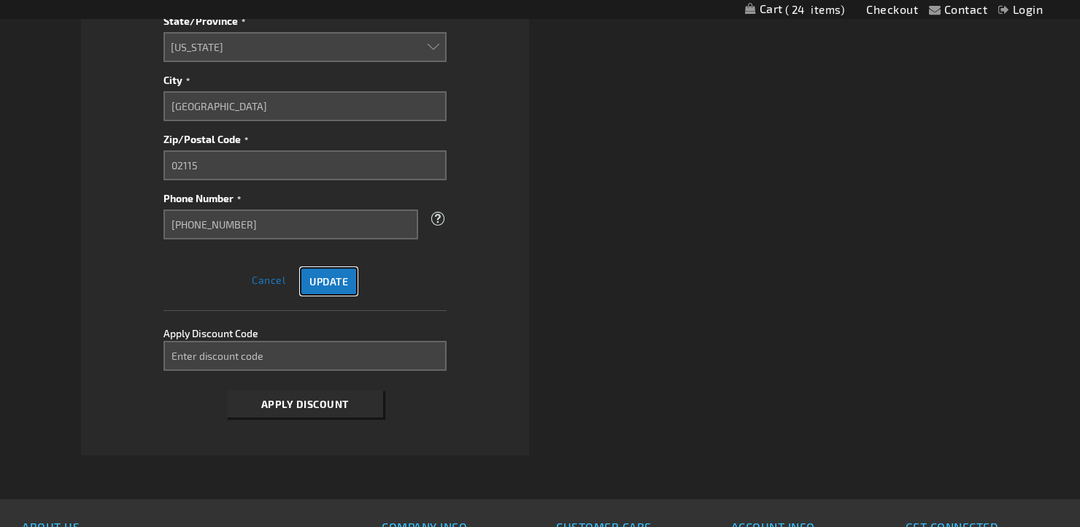
click at [335, 279] on span "Update" at bounding box center [328, 281] width 39 height 12
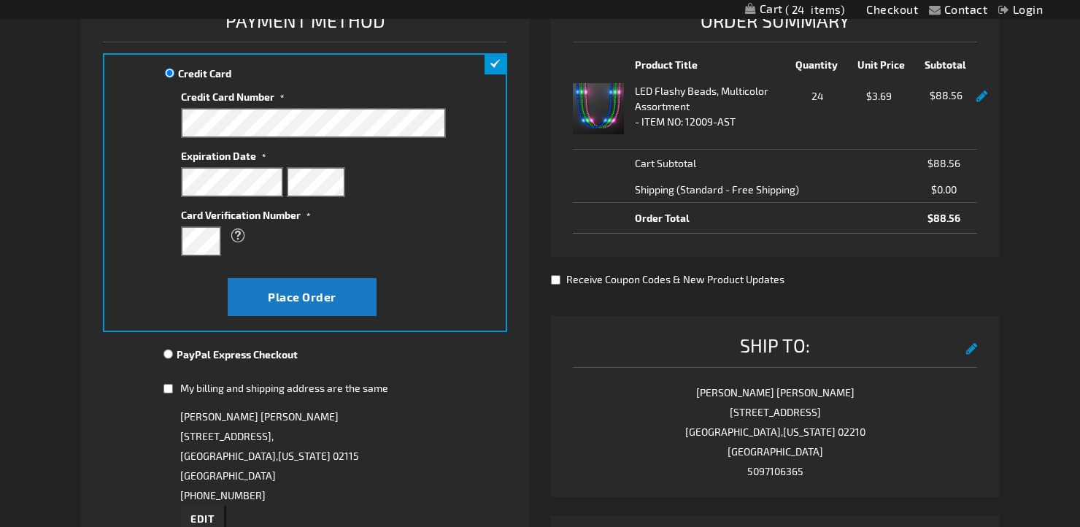
scroll to position [207, 0]
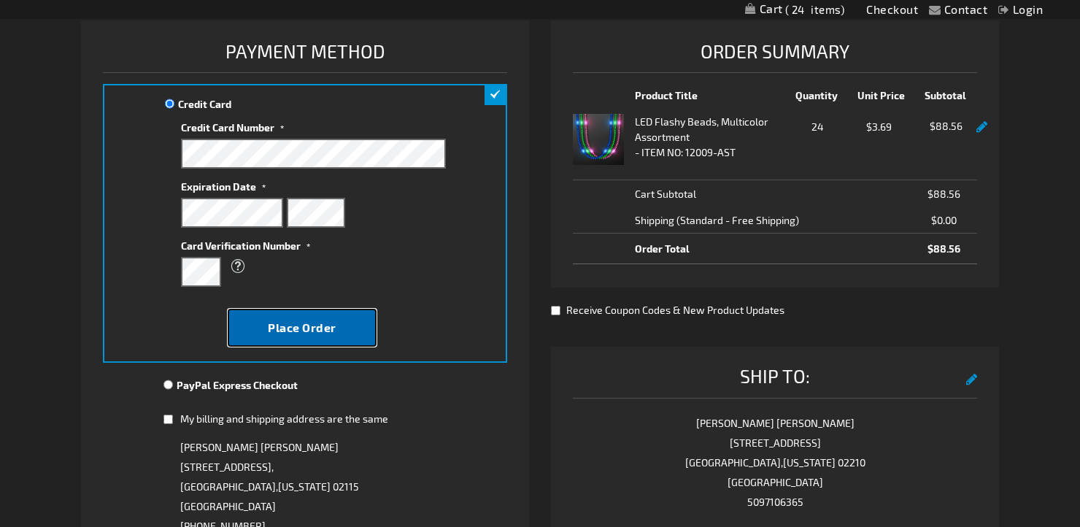
click at [331, 320] on span "Place Order" at bounding box center [302, 327] width 69 height 14
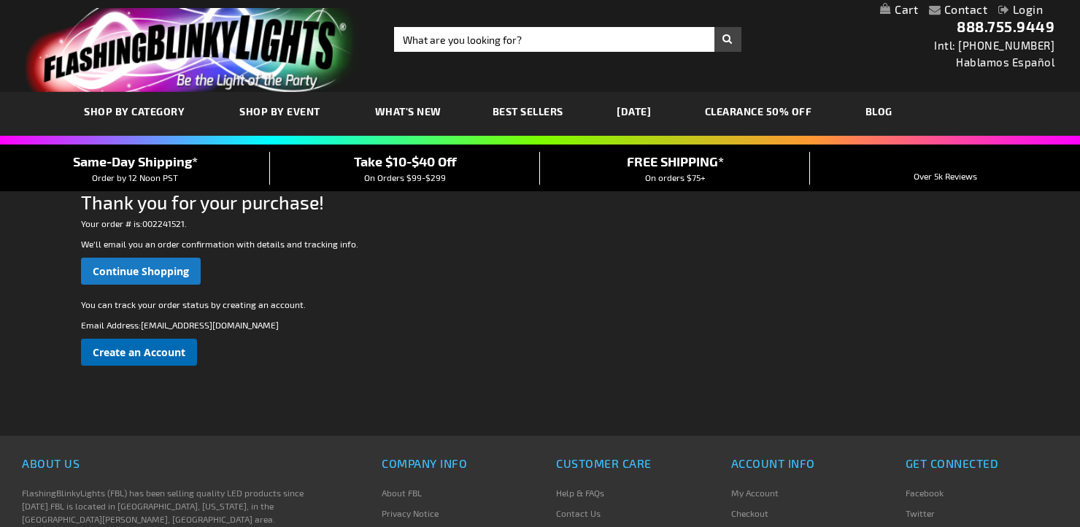
click at [152, 355] on span "Create an Account" at bounding box center [139, 352] width 93 height 14
